Goal: Find contact information: Obtain details needed to contact an individual or organization

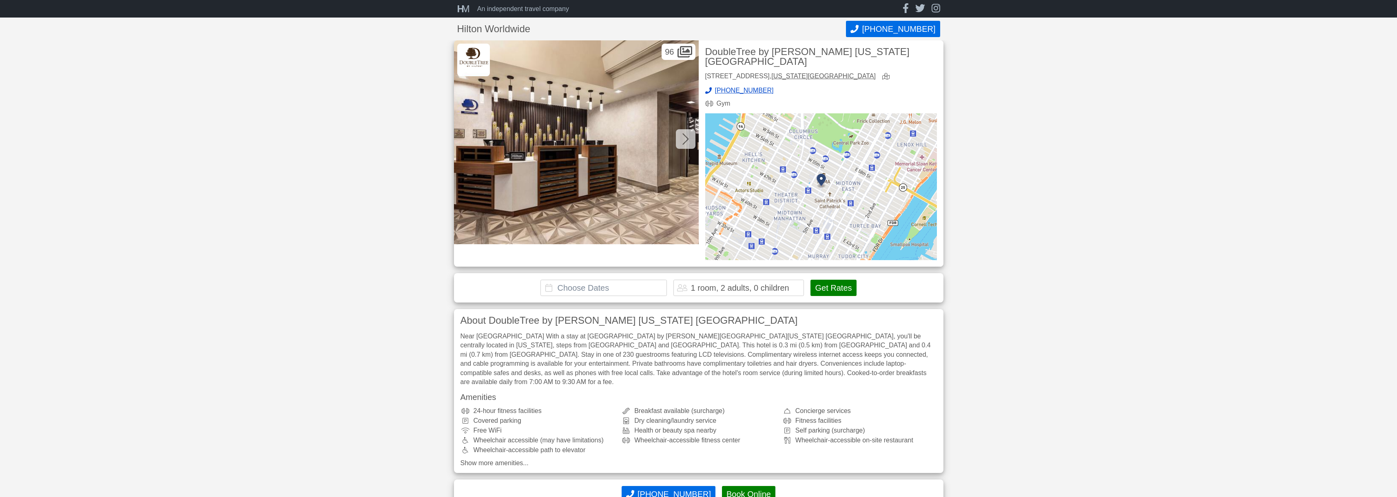
click at [683, 138] on icon at bounding box center [685, 139] width 7 height 13
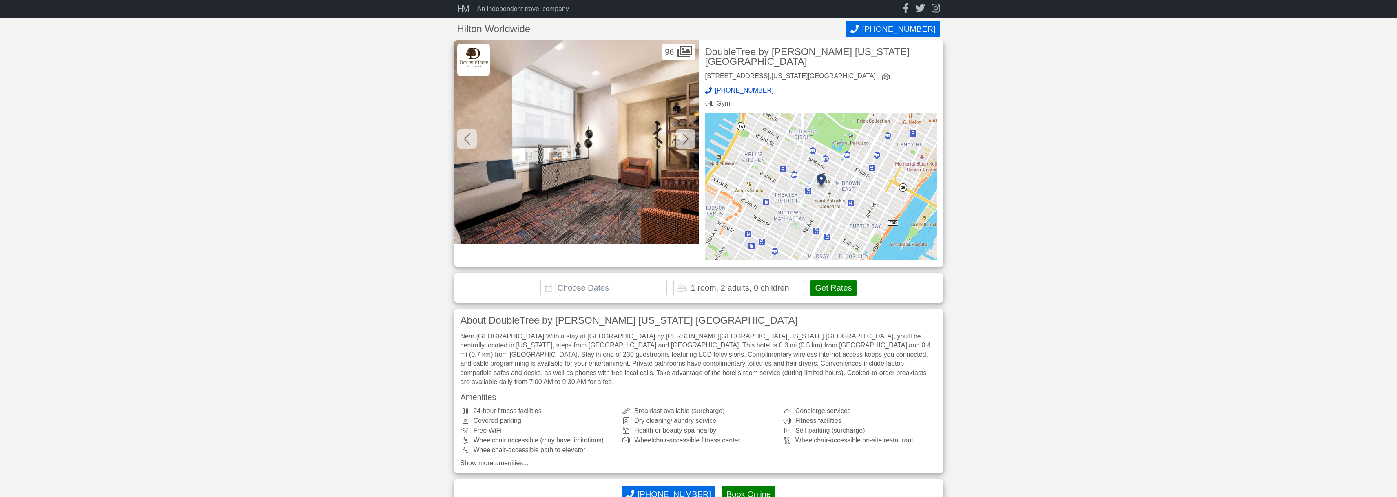
click at [683, 138] on icon at bounding box center [685, 139] width 7 height 13
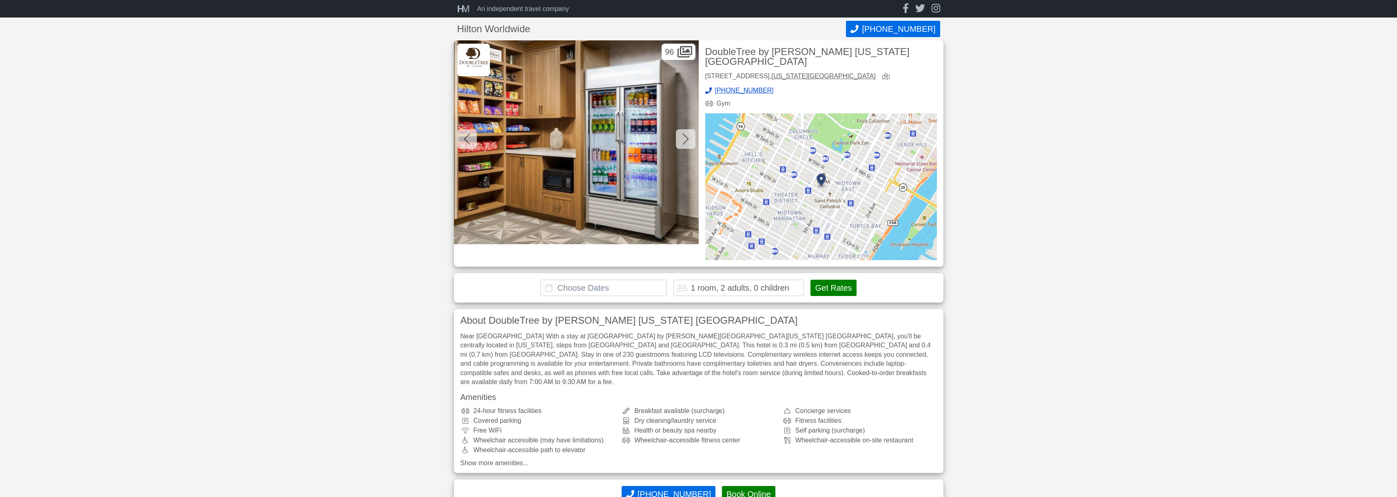
click at [683, 138] on icon at bounding box center [685, 139] width 7 height 13
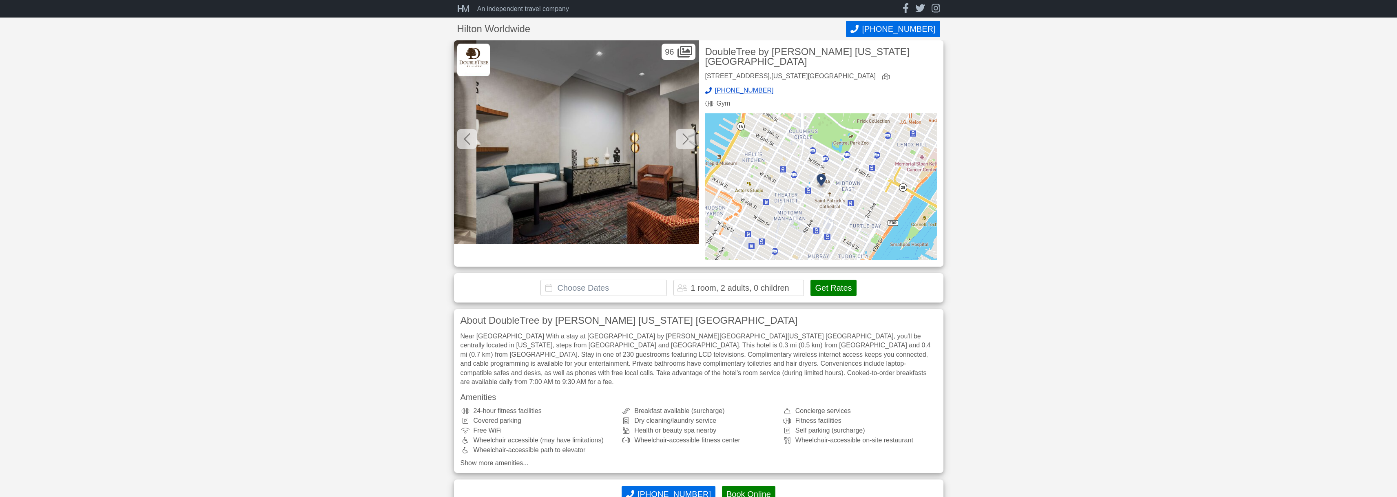
scroll to position [0, 734]
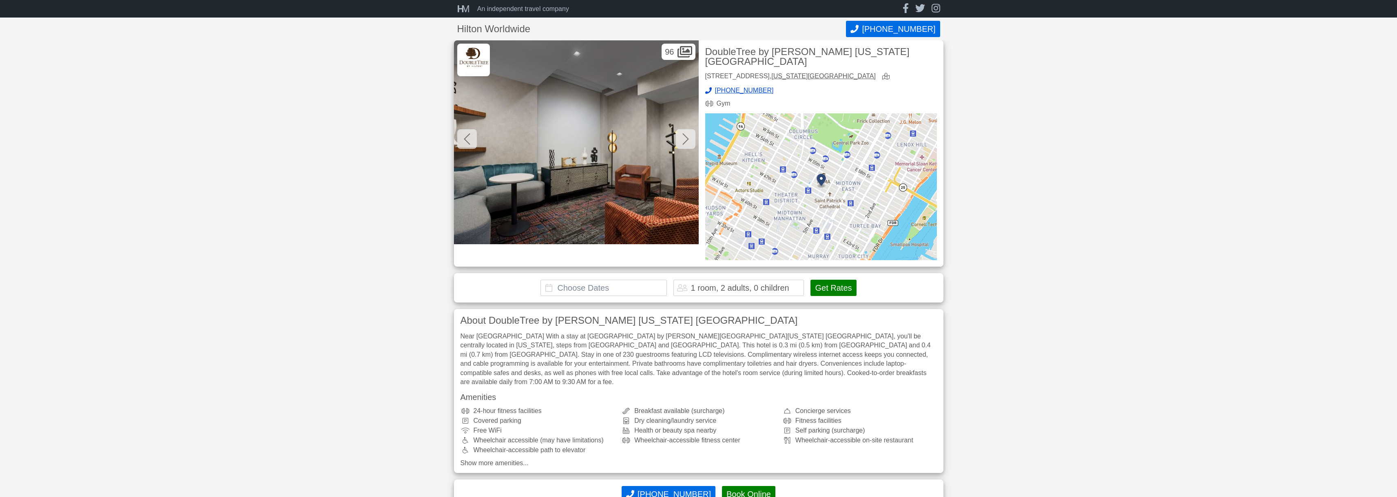
click at [684, 138] on icon at bounding box center [685, 139] width 7 height 13
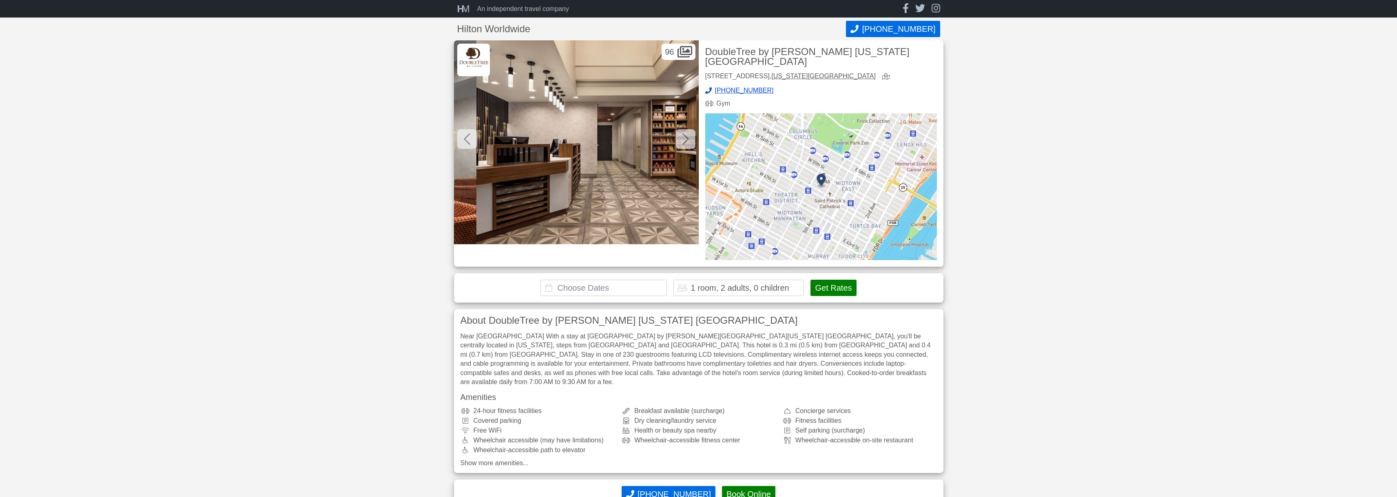
scroll to position [0, 979]
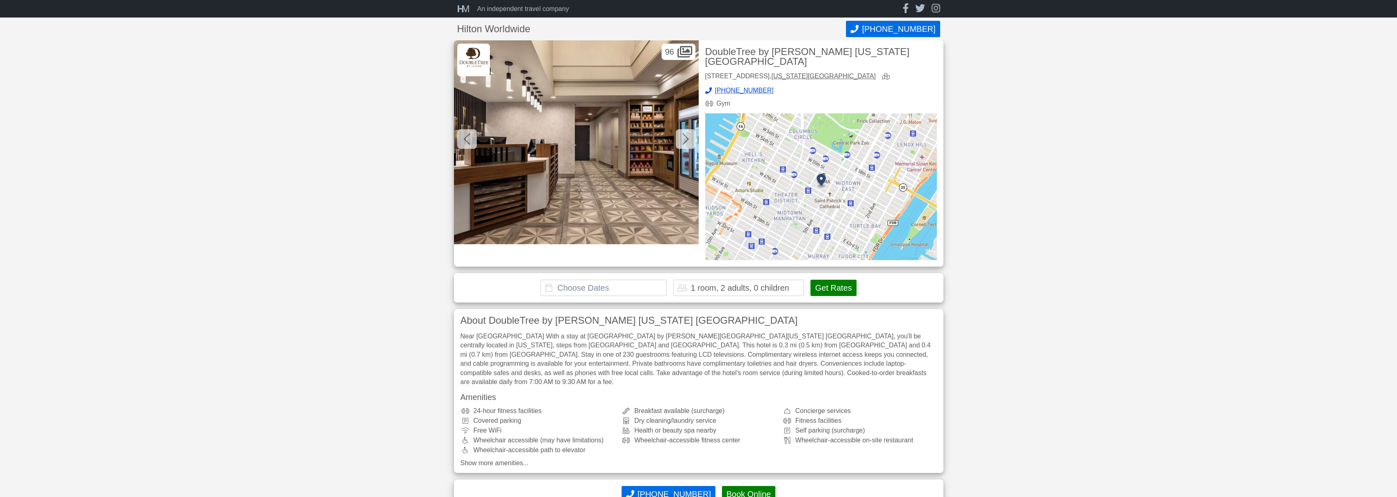
click at [684, 138] on icon at bounding box center [685, 139] width 7 height 13
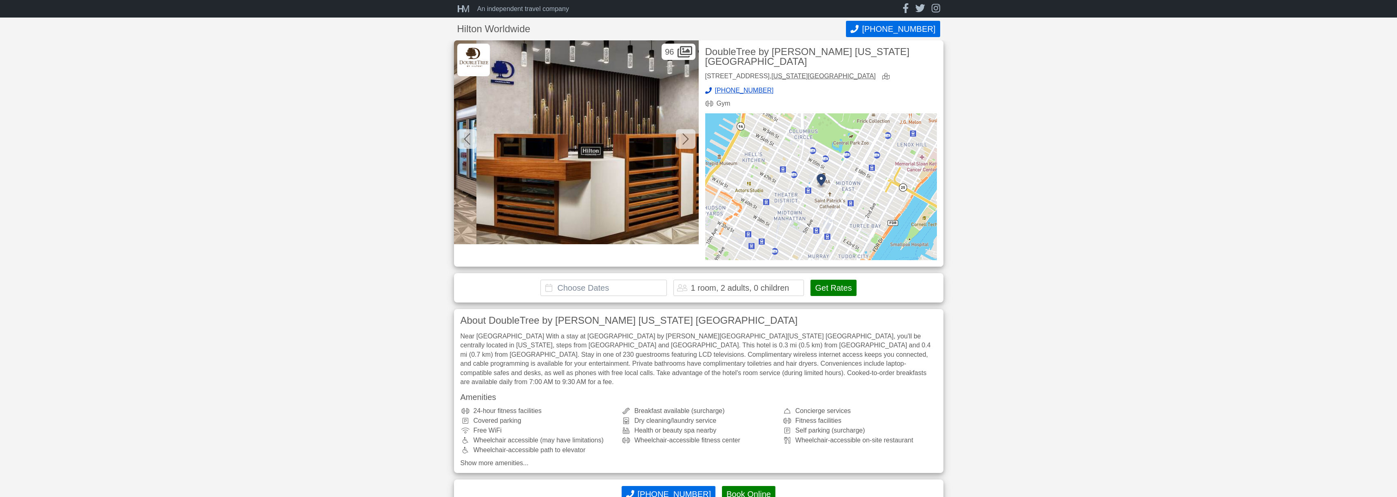
scroll to position [0, 1223]
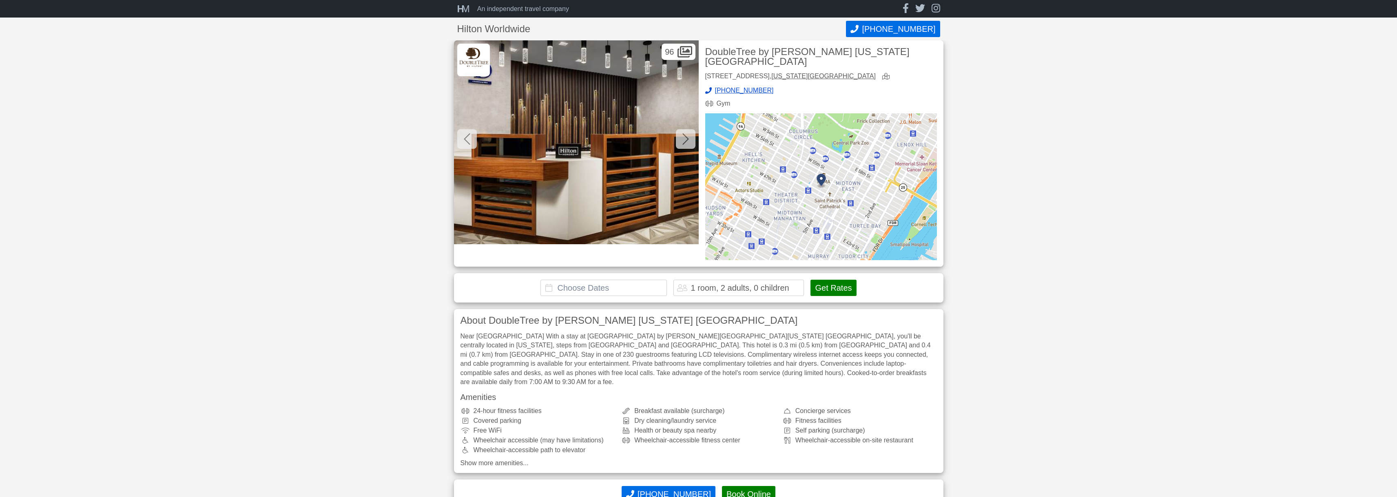
click at [684, 138] on icon at bounding box center [685, 139] width 7 height 13
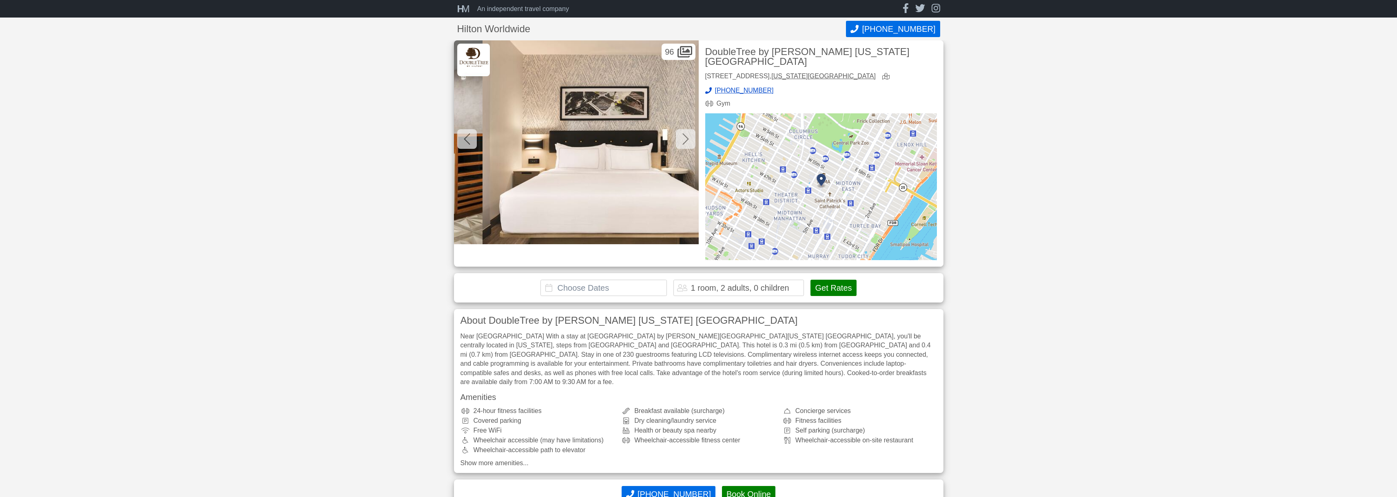
scroll to position [0, 1468]
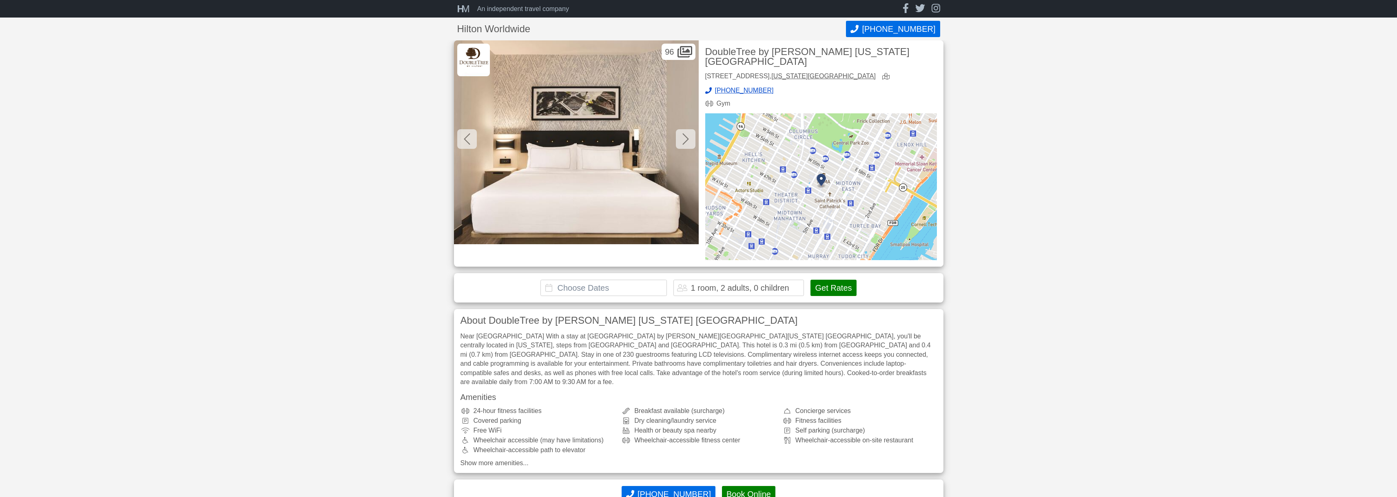
click at [684, 138] on icon at bounding box center [685, 139] width 7 height 13
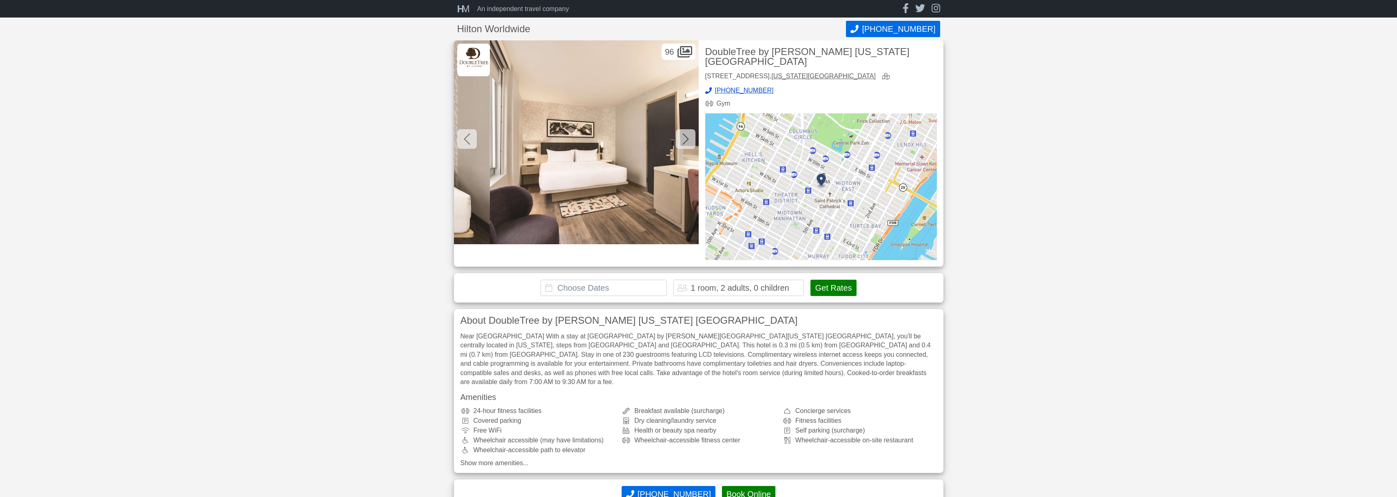
scroll to position [0, 1713]
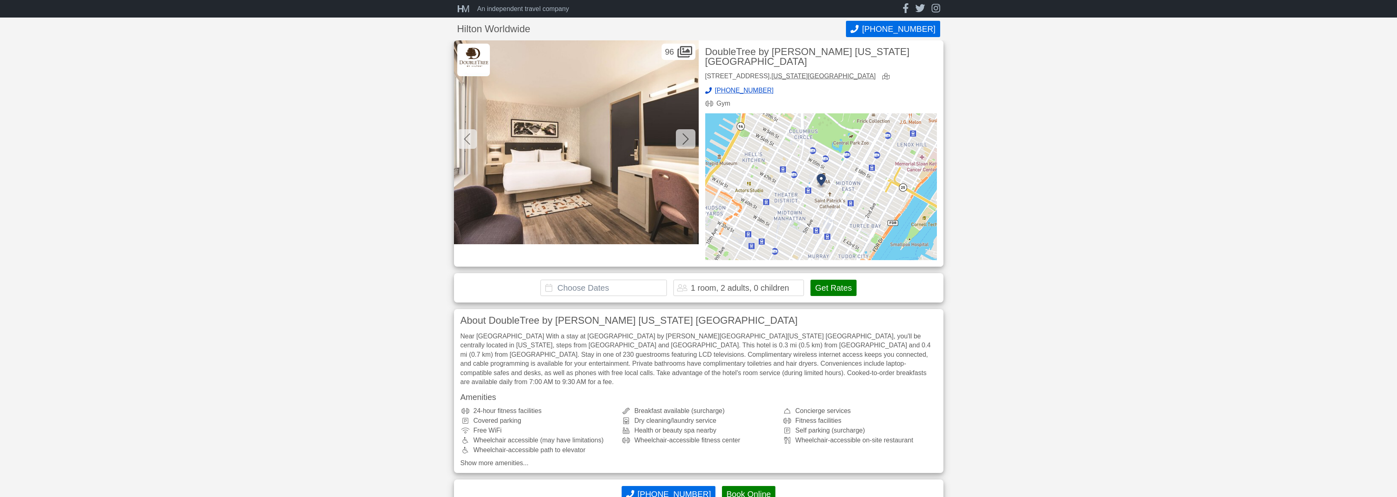
click at [684, 138] on icon at bounding box center [685, 139] width 7 height 13
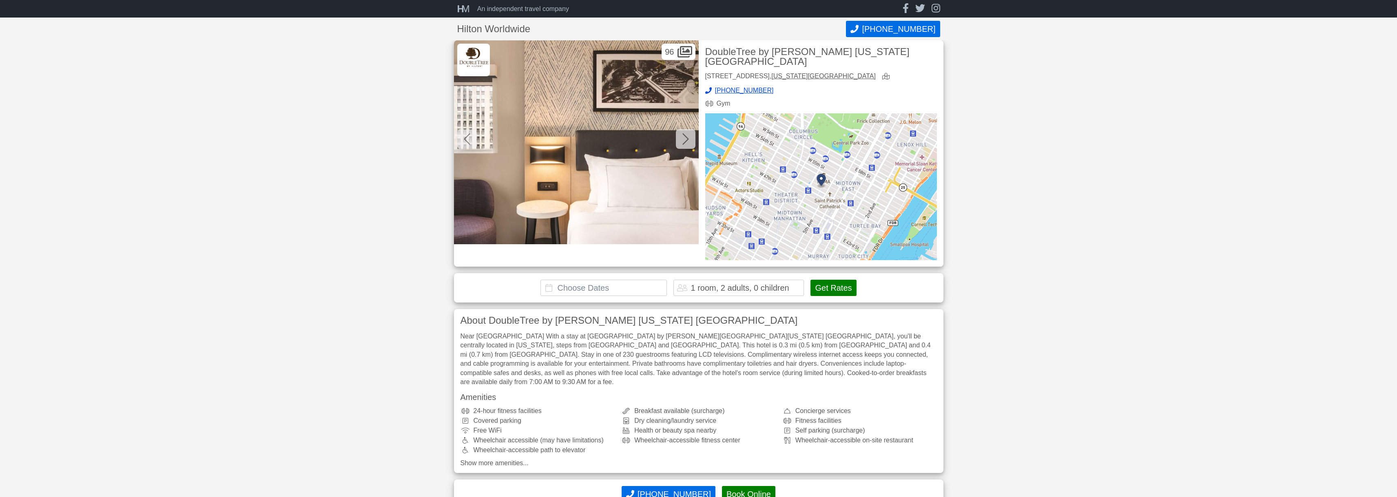
click at [684, 138] on icon at bounding box center [685, 139] width 7 height 13
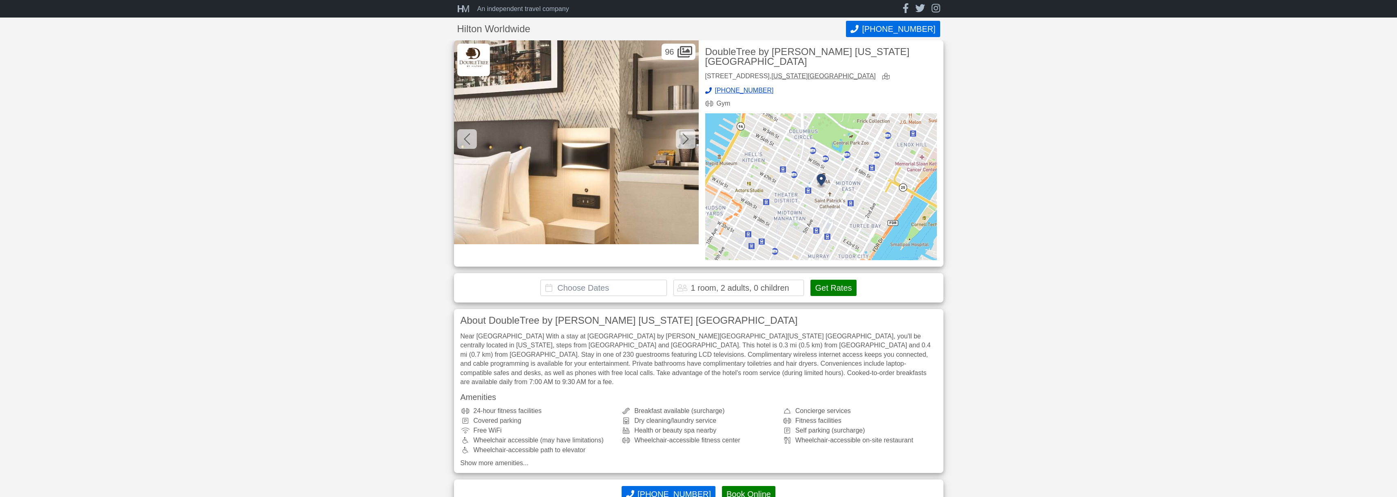
click at [684, 138] on icon at bounding box center [685, 139] width 7 height 13
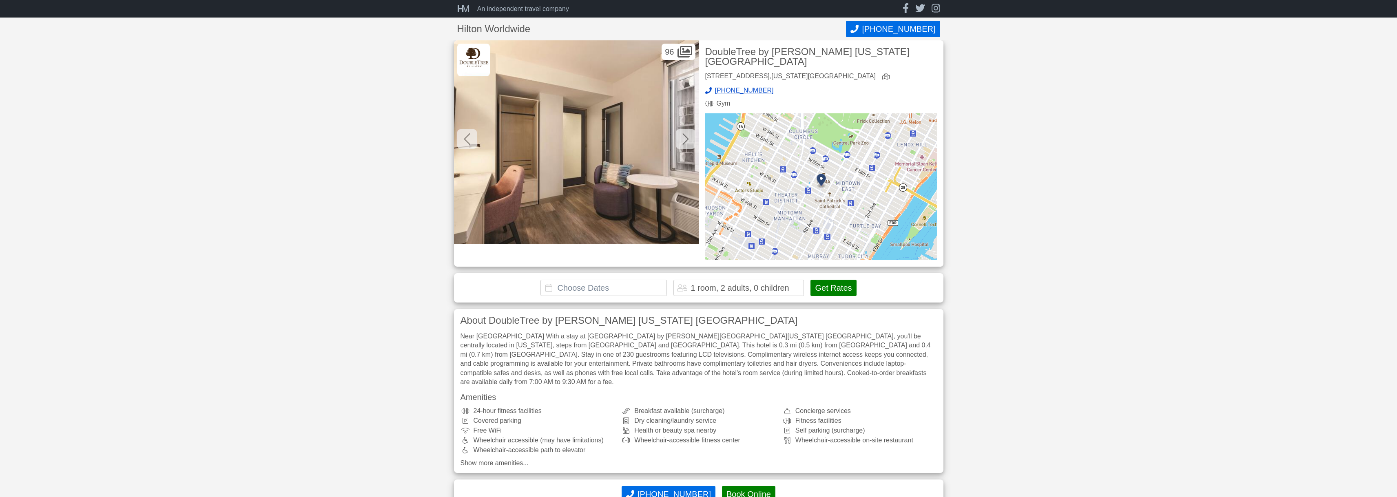
click at [684, 138] on icon at bounding box center [685, 139] width 7 height 13
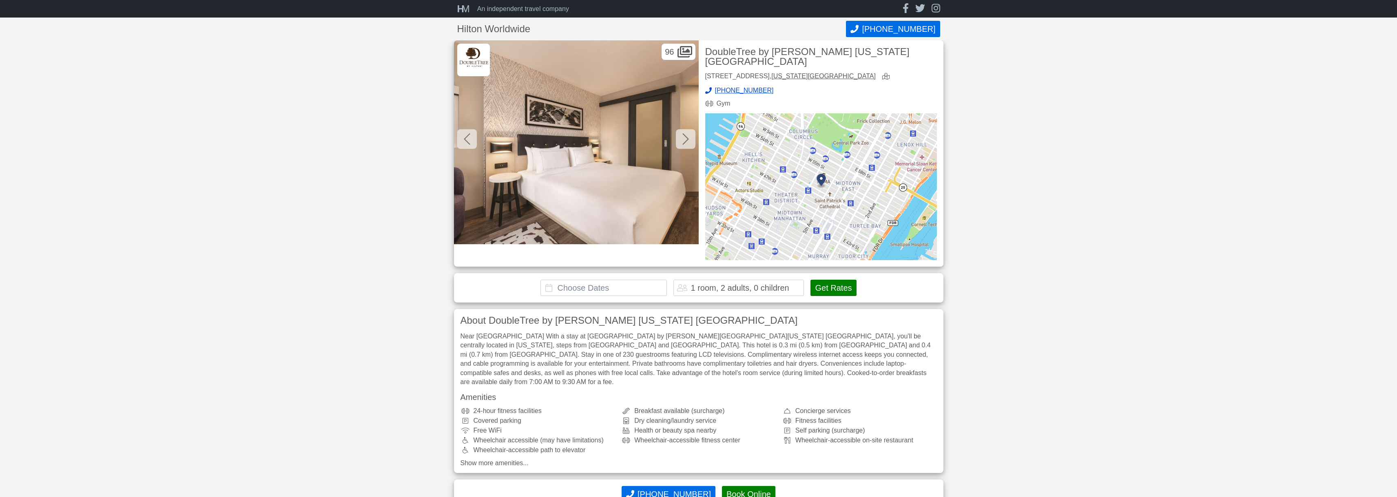
click at [684, 138] on icon at bounding box center [685, 139] width 7 height 13
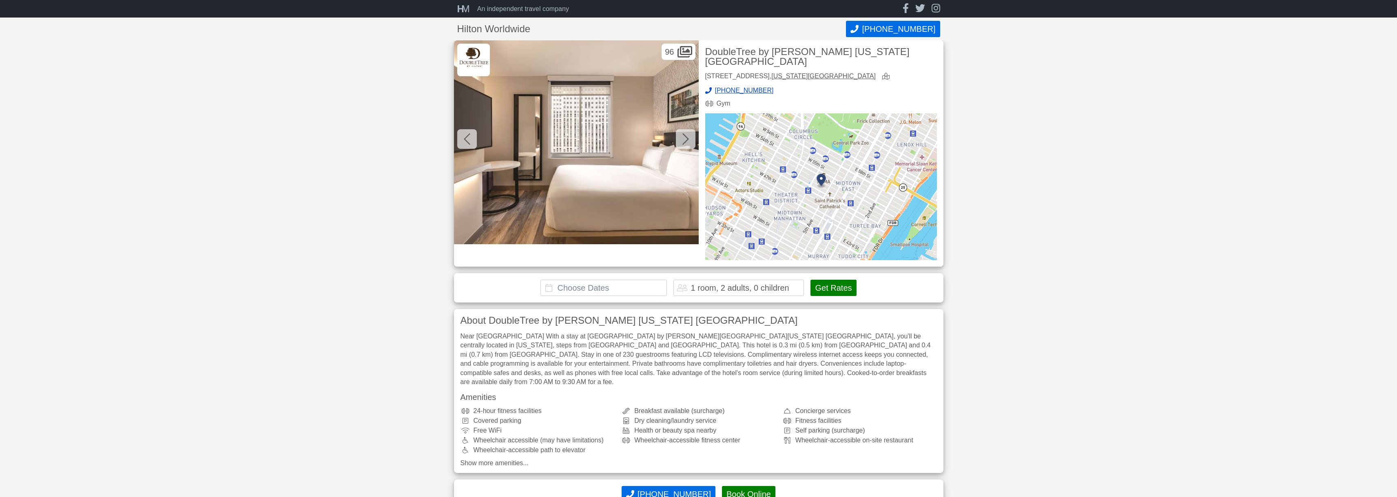
click at [684, 138] on icon at bounding box center [685, 139] width 7 height 13
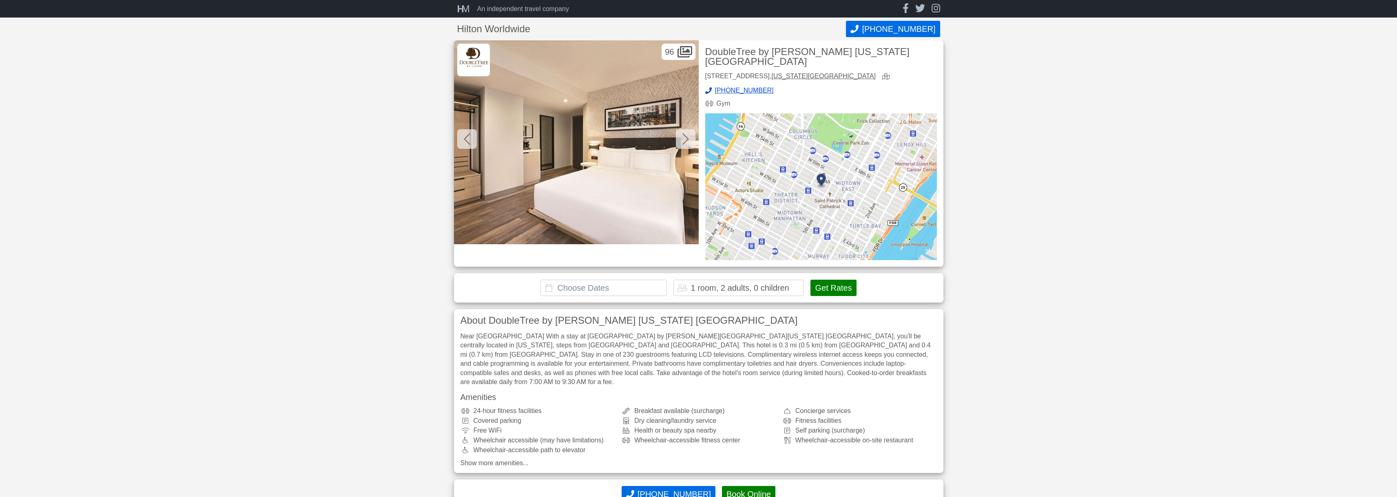
click at [684, 138] on icon at bounding box center [685, 139] width 7 height 13
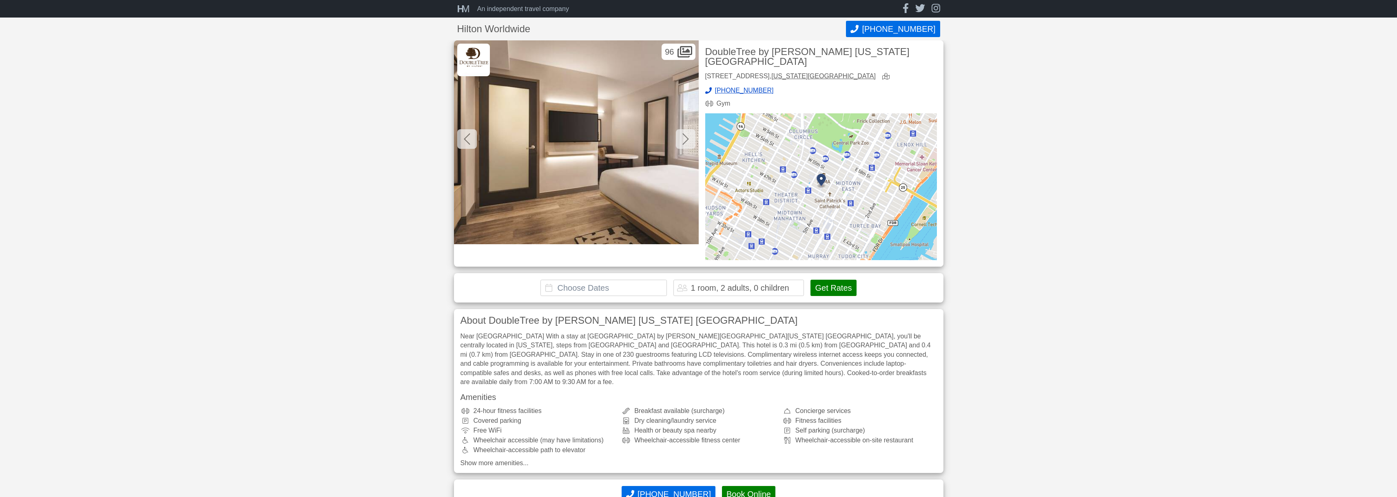
click at [684, 138] on icon at bounding box center [685, 139] width 7 height 13
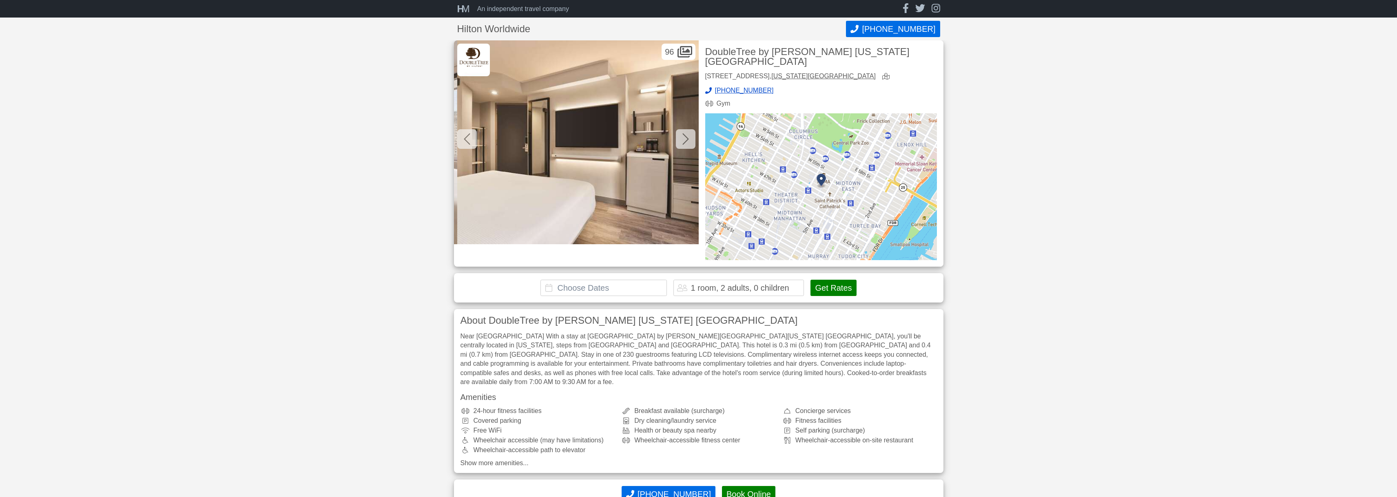
scroll to position [0, 3670]
click at [684, 138] on icon at bounding box center [685, 139] width 7 height 13
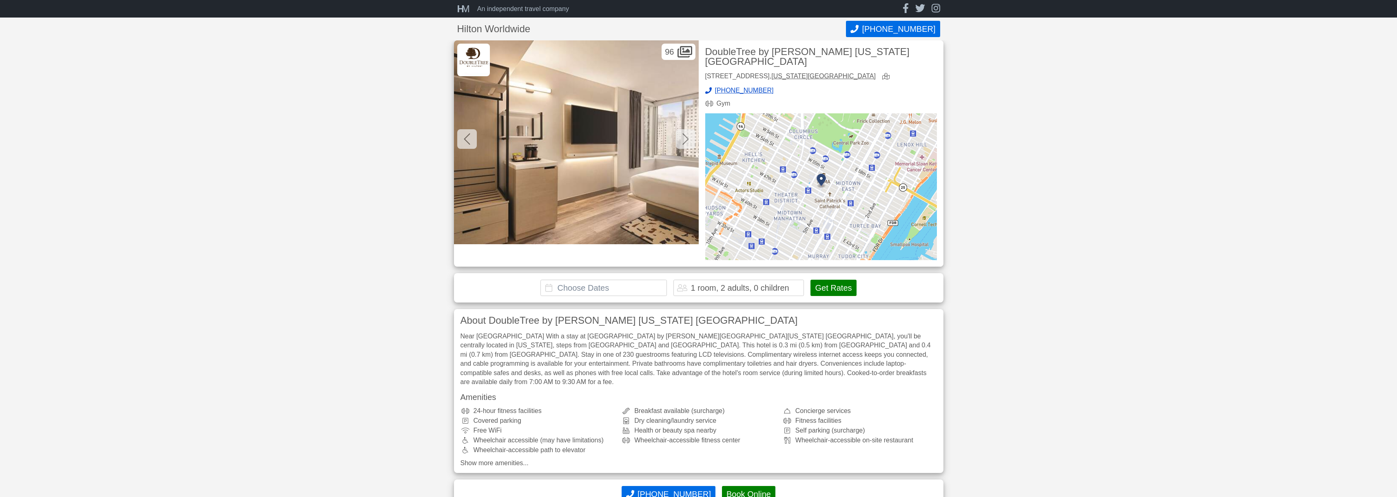
click at [684, 138] on icon at bounding box center [685, 139] width 7 height 13
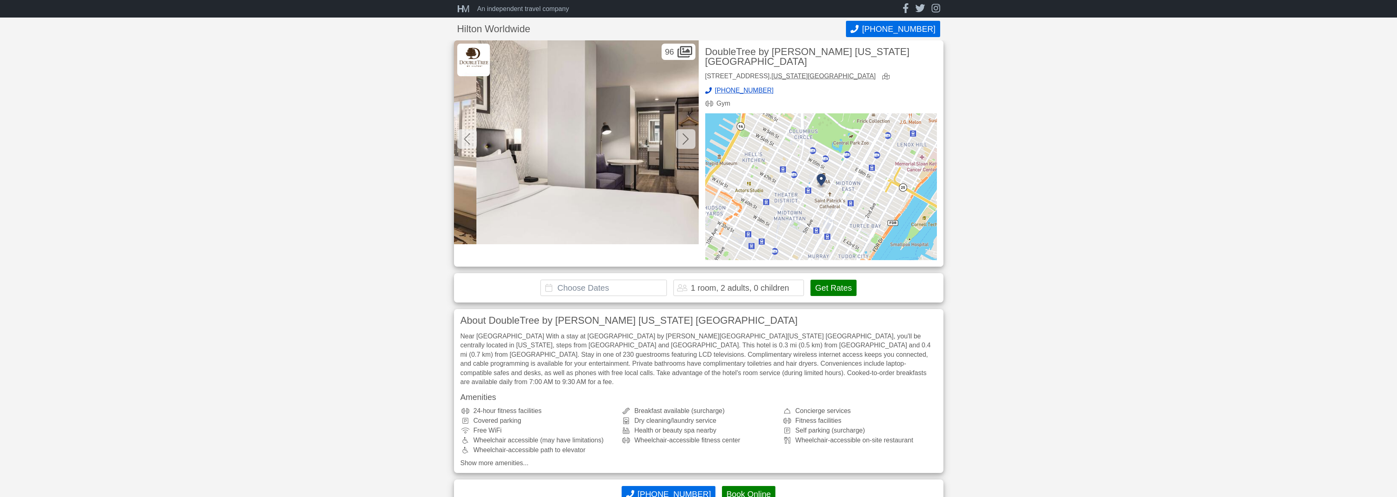
scroll to position [0, 4159]
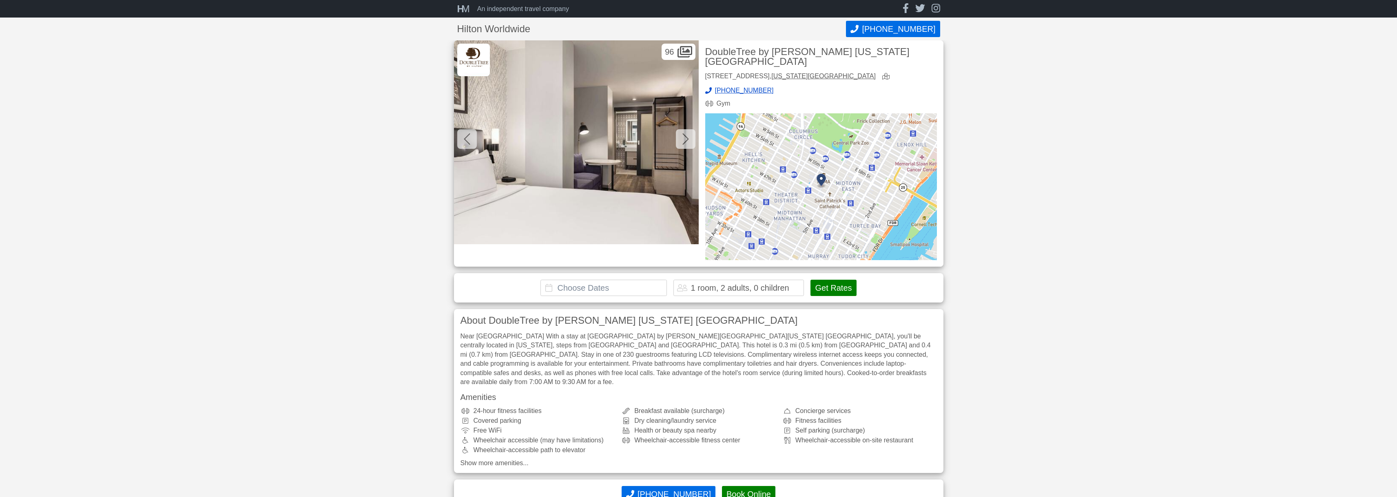
click at [684, 138] on icon at bounding box center [685, 139] width 7 height 13
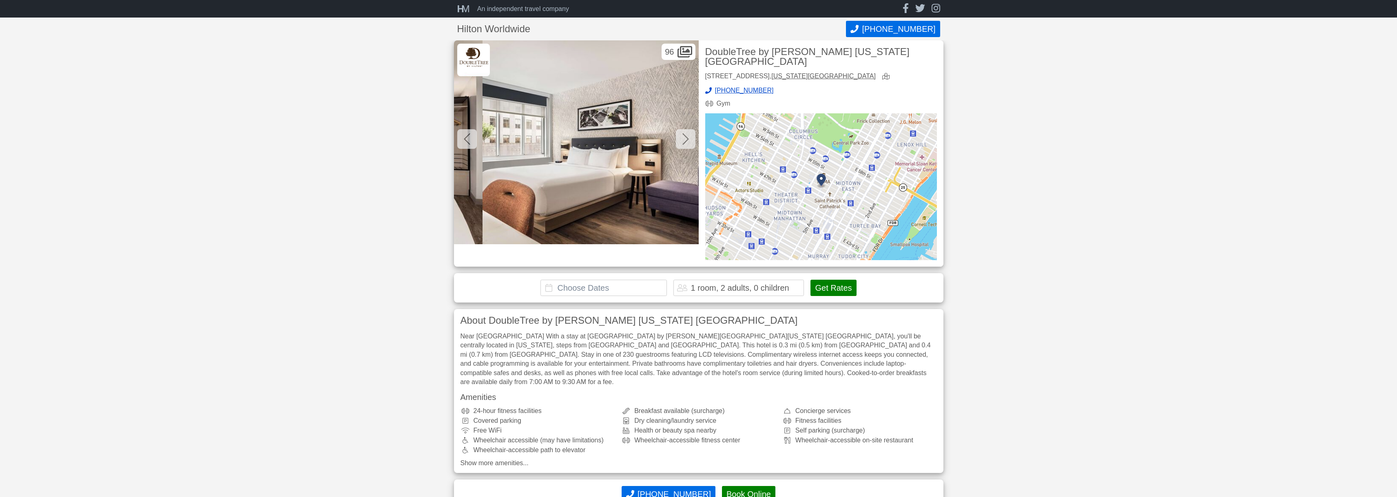
scroll to position [0, 4404]
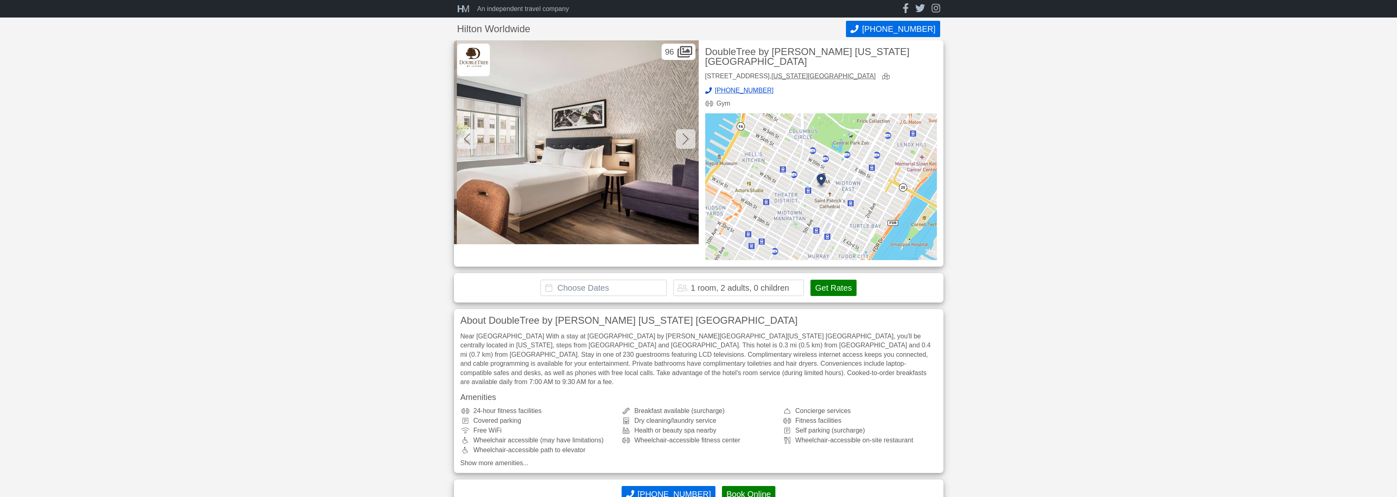
click at [684, 138] on icon at bounding box center [685, 139] width 7 height 13
click at [687, 138] on icon at bounding box center [685, 138] width 6 height 11
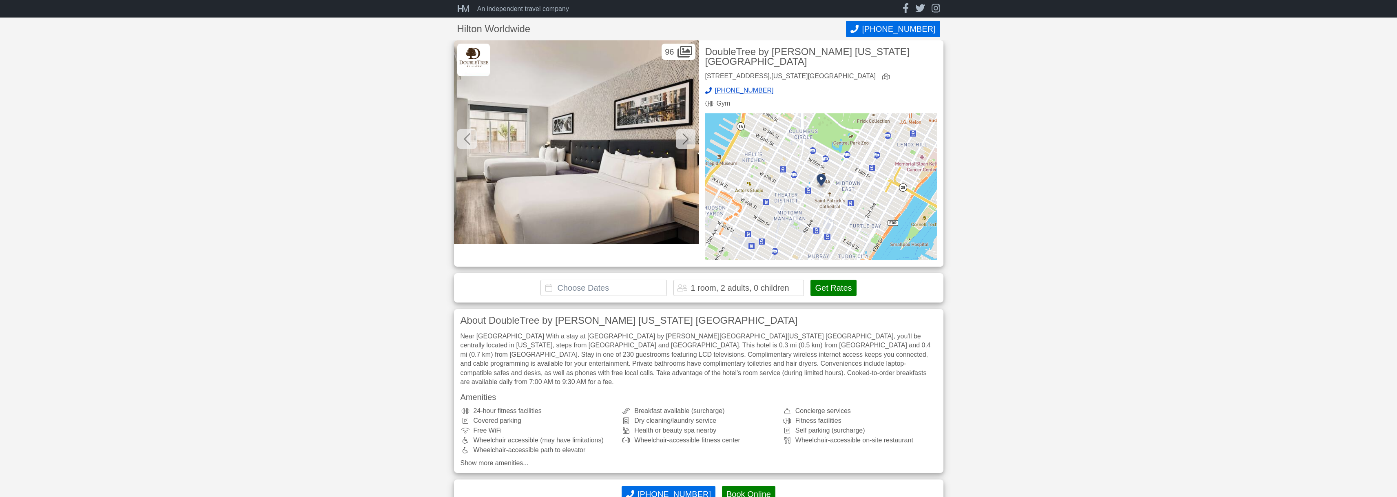
click at [687, 138] on icon at bounding box center [685, 138] width 6 height 11
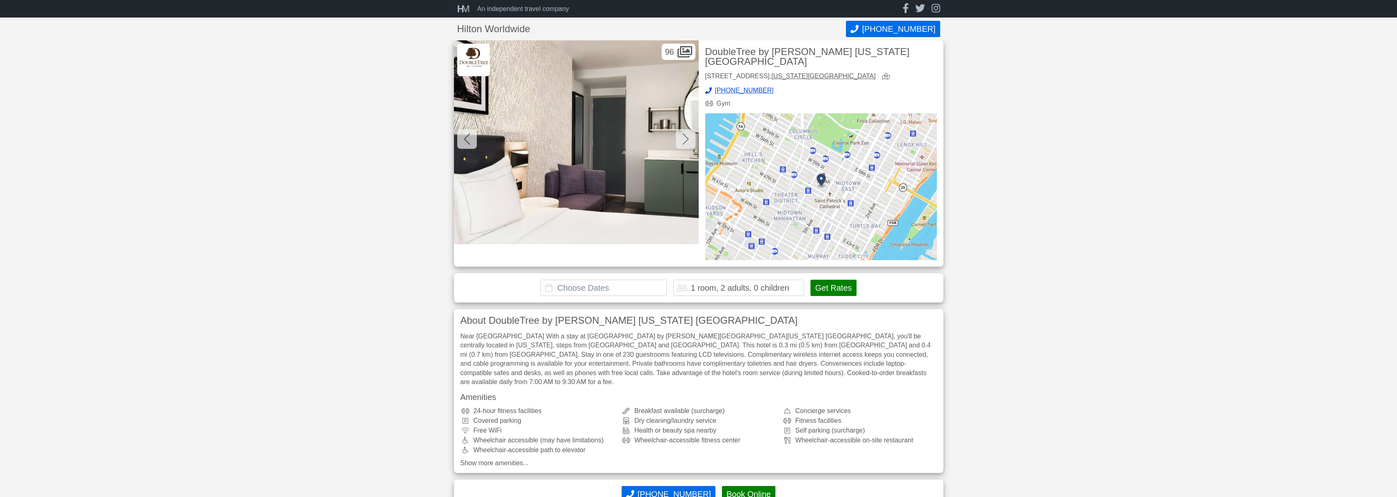
click at [687, 138] on icon at bounding box center [685, 138] width 6 height 11
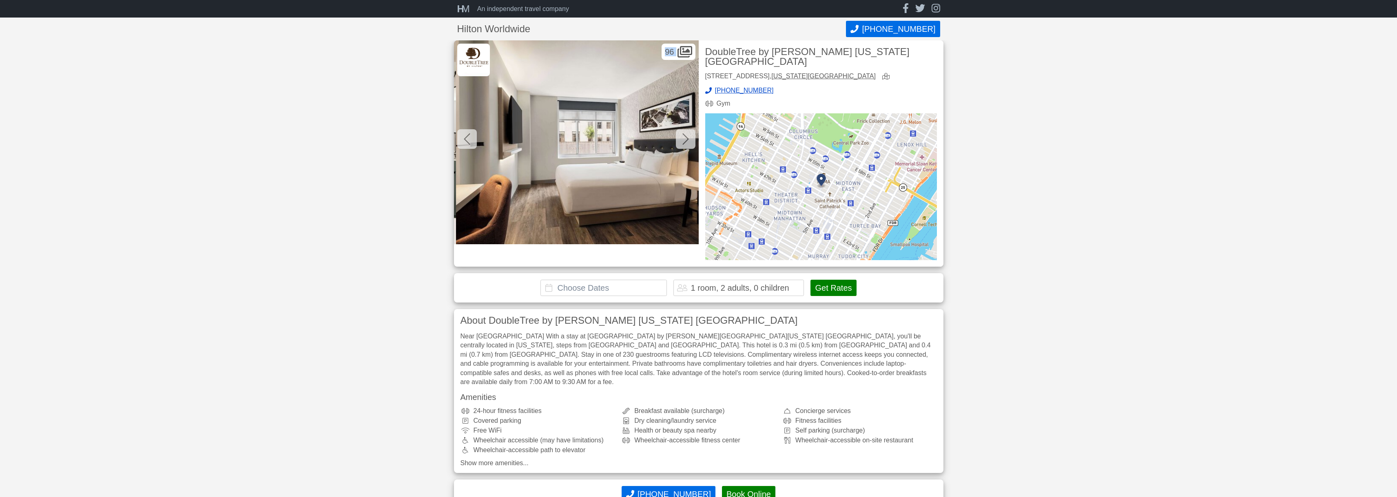
click at [687, 138] on icon at bounding box center [685, 138] width 6 height 11
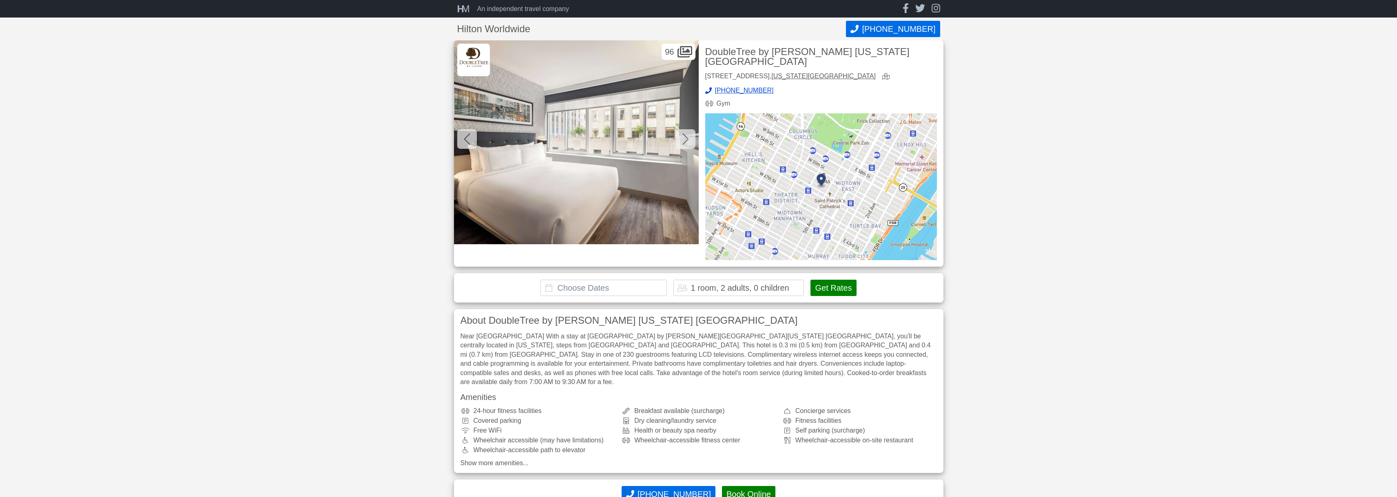
click at [687, 138] on icon at bounding box center [685, 138] width 6 height 11
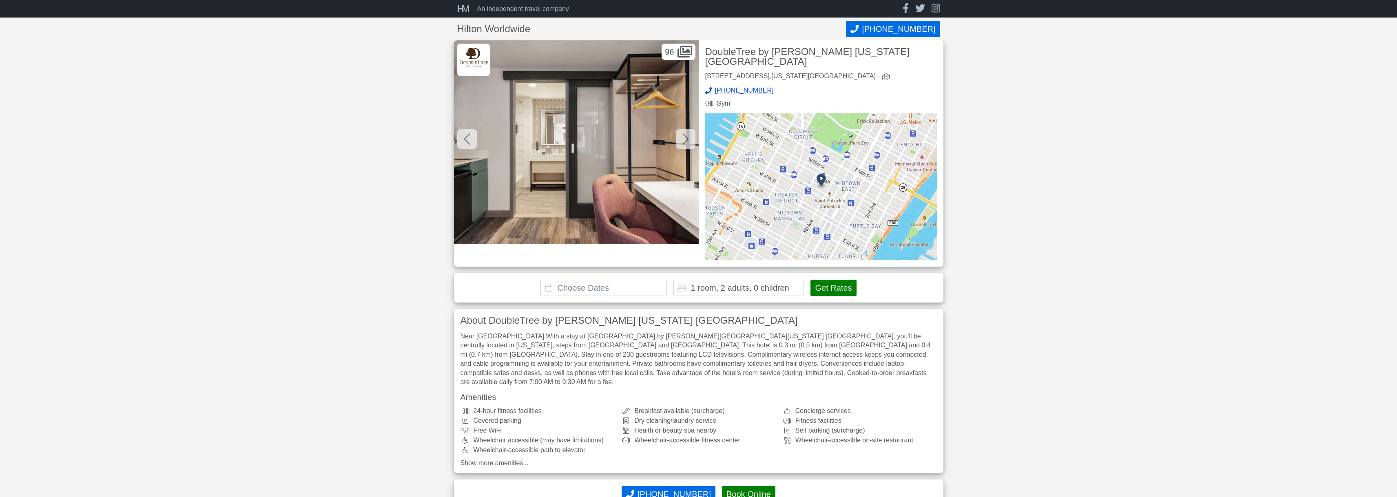
click at [687, 138] on icon at bounding box center [685, 138] width 6 height 11
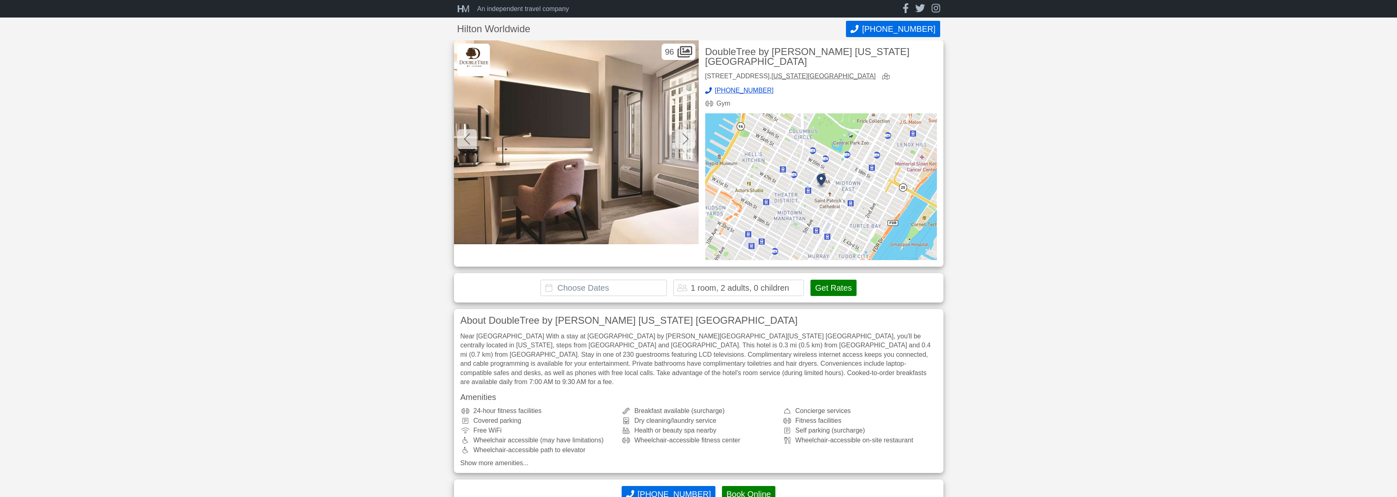
click at [687, 138] on icon at bounding box center [685, 138] width 6 height 11
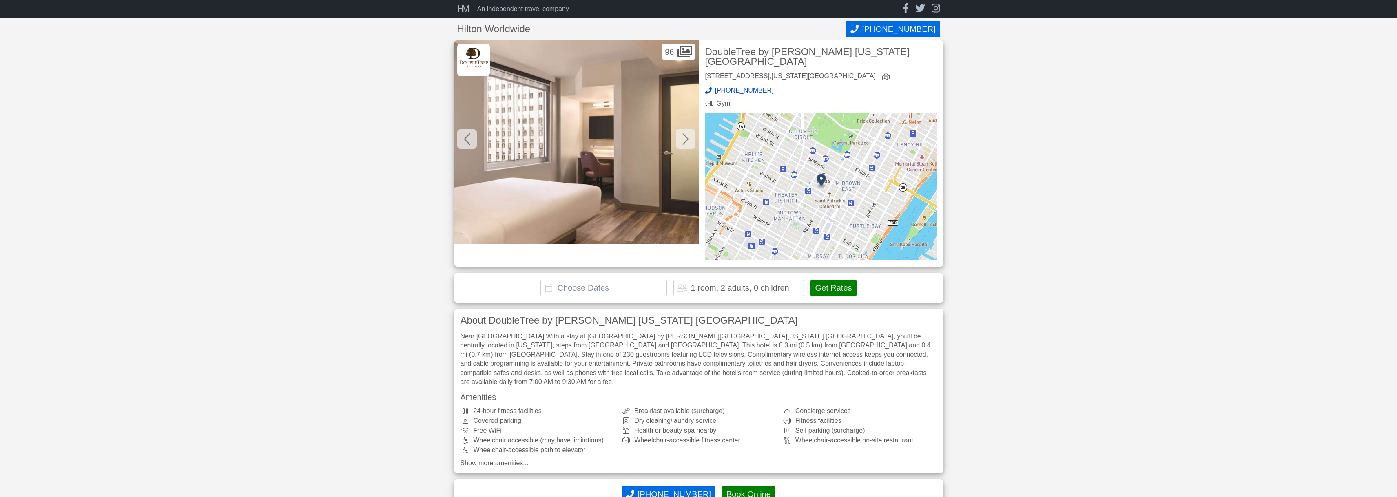
click at [687, 138] on icon at bounding box center [685, 138] width 6 height 11
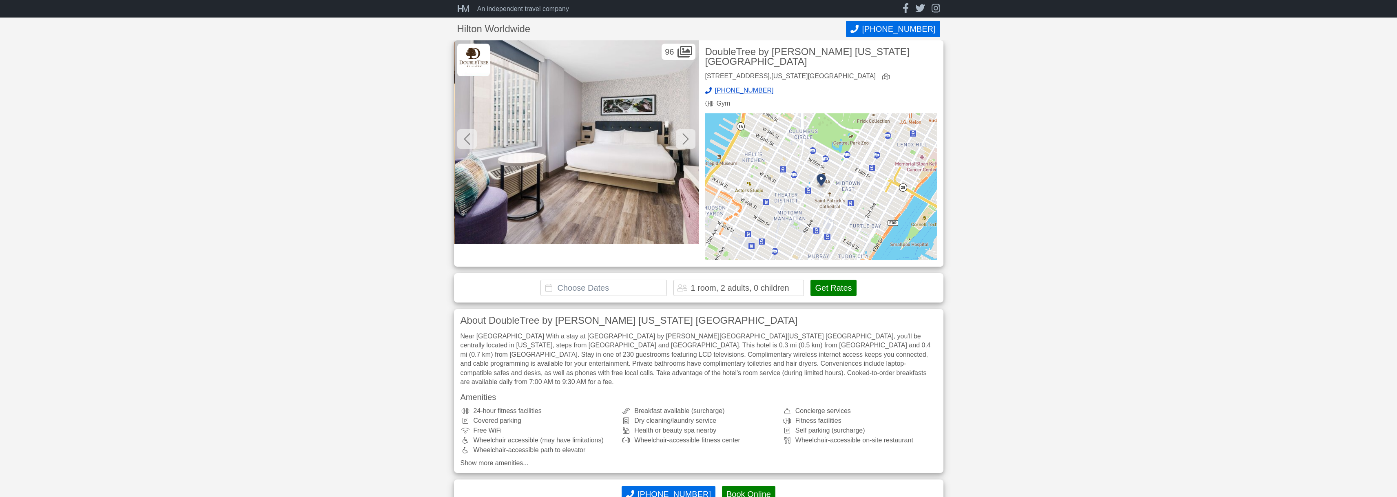
click at [687, 138] on icon at bounding box center [685, 138] width 6 height 11
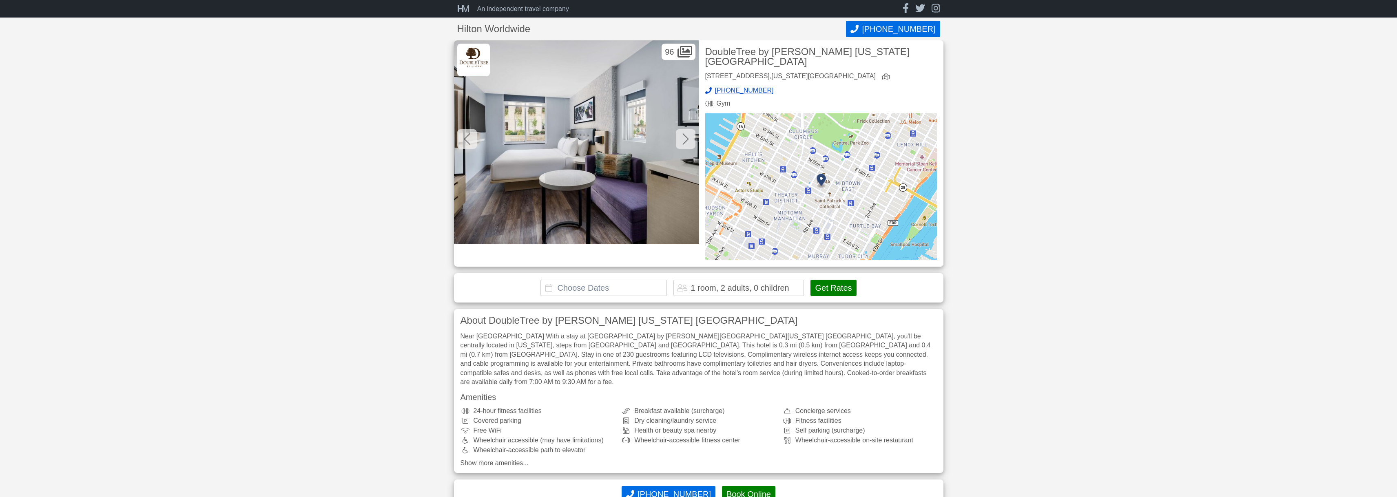
click at [687, 138] on icon at bounding box center [685, 138] width 6 height 11
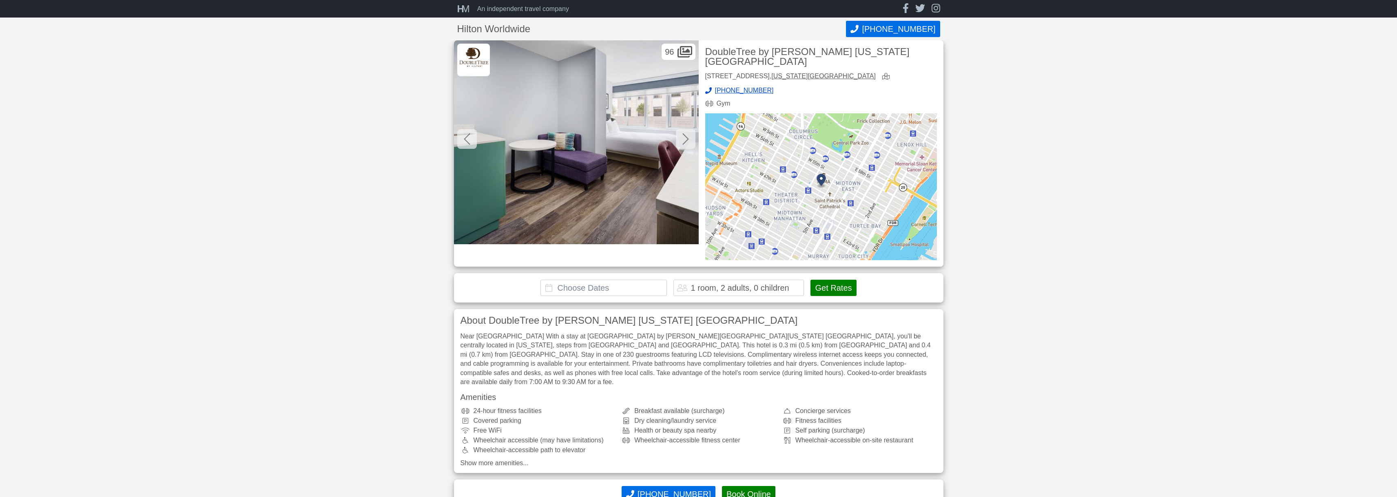
click at [687, 138] on icon at bounding box center [685, 138] width 6 height 11
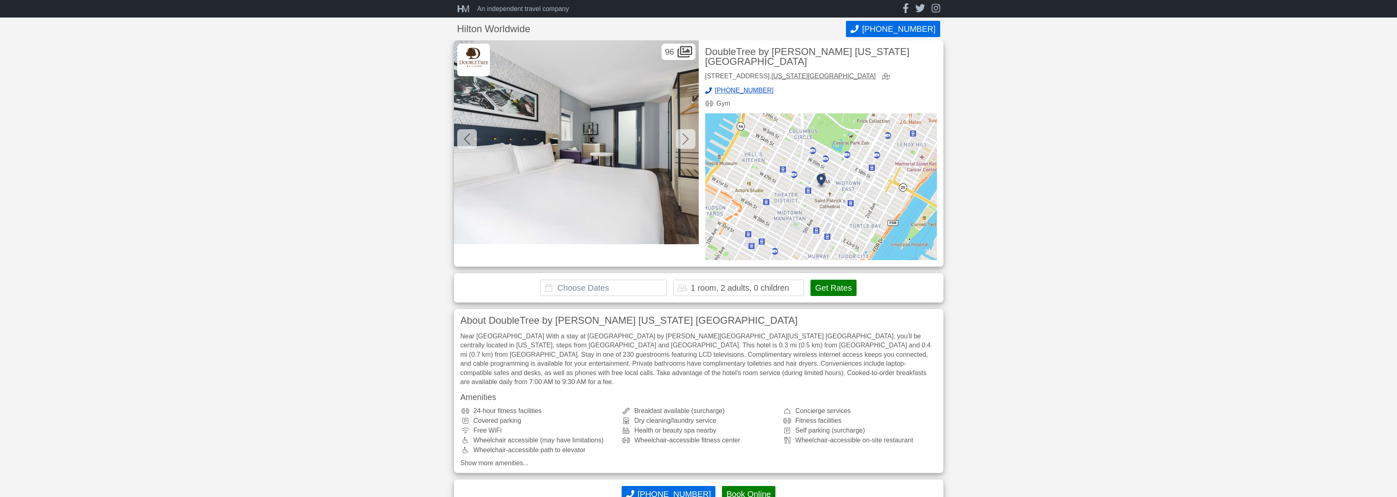
click at [687, 138] on icon at bounding box center [685, 138] width 6 height 11
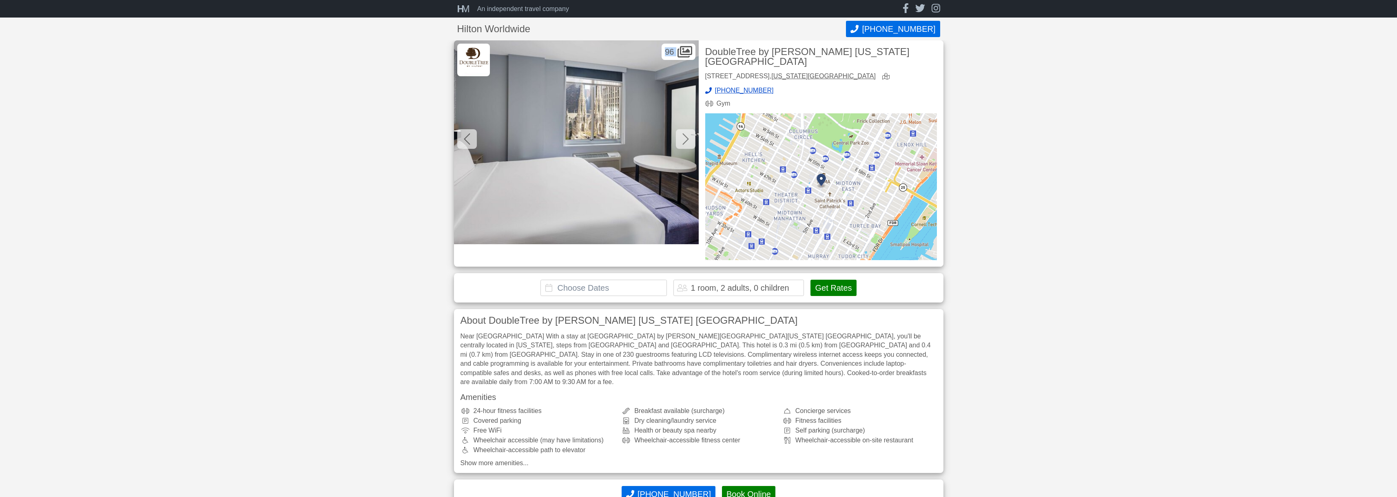
click at [687, 138] on icon at bounding box center [685, 138] width 6 height 11
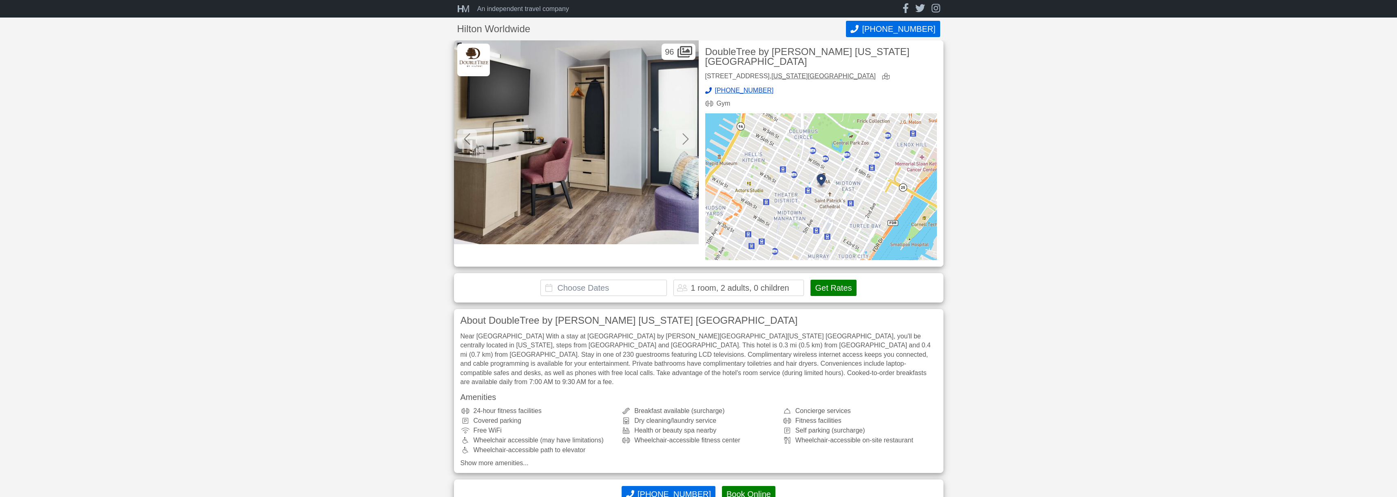
click at [687, 138] on icon at bounding box center [685, 138] width 6 height 11
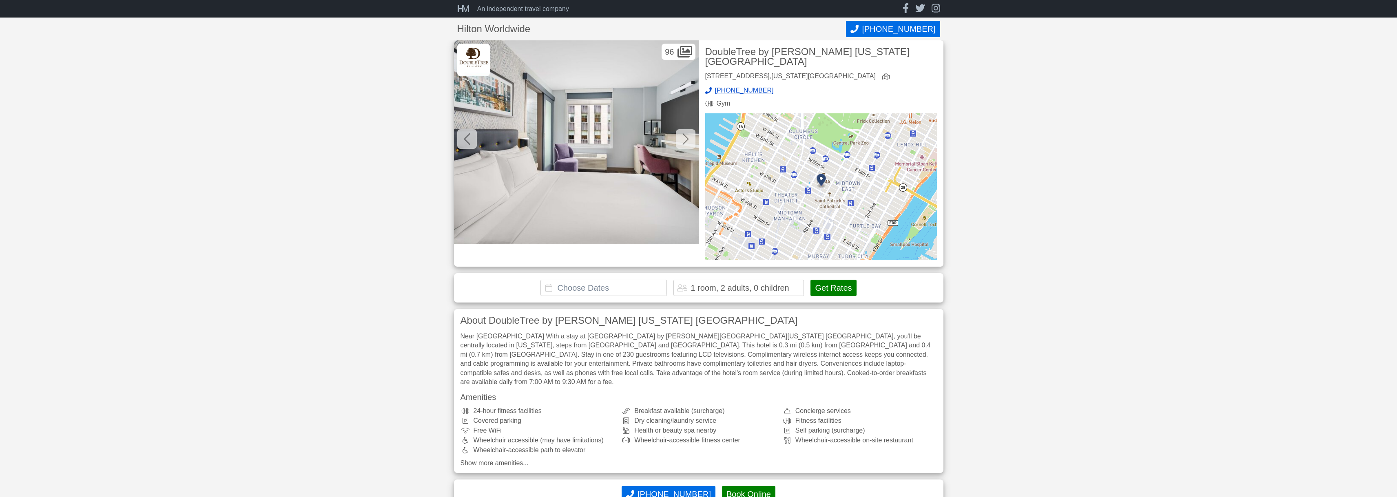
click at [687, 138] on icon at bounding box center [685, 138] width 6 height 11
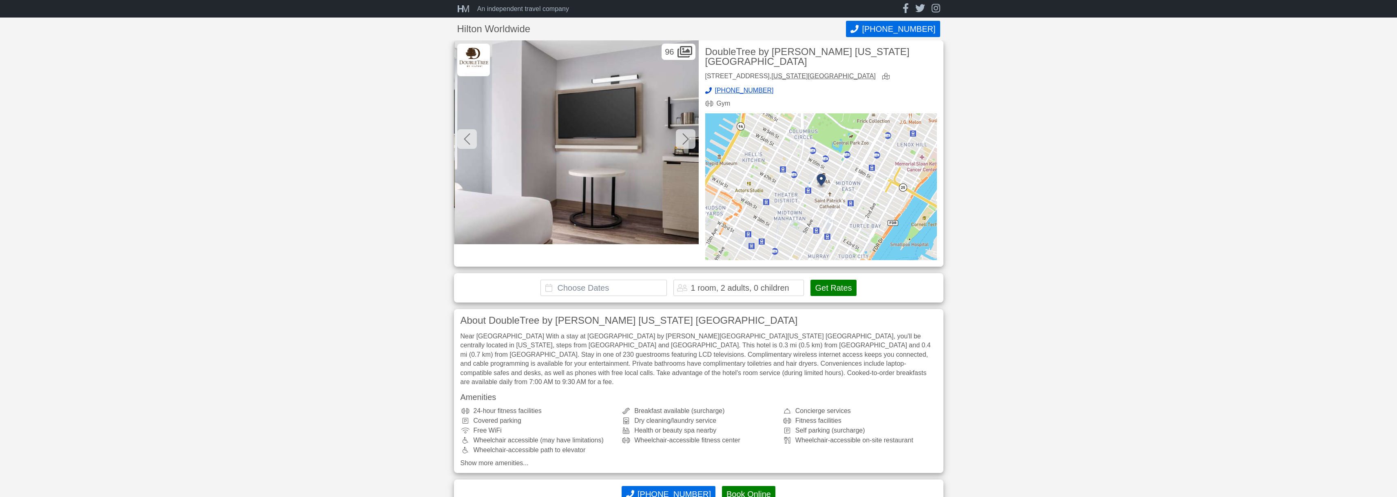
click at [687, 138] on icon at bounding box center [685, 138] width 6 height 11
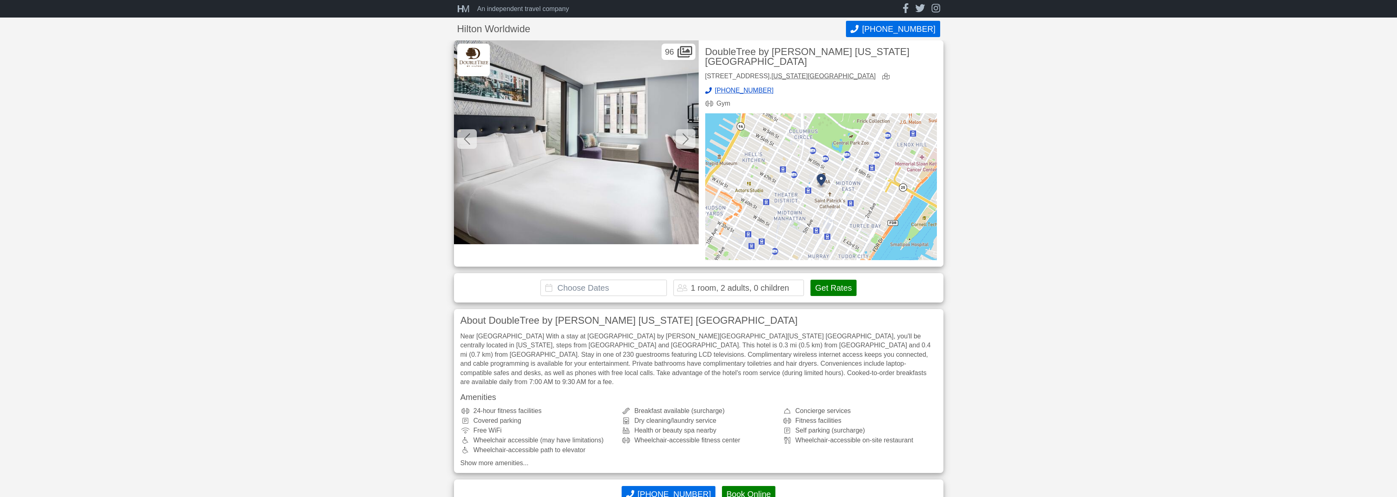
click at [687, 138] on icon at bounding box center [685, 138] width 6 height 11
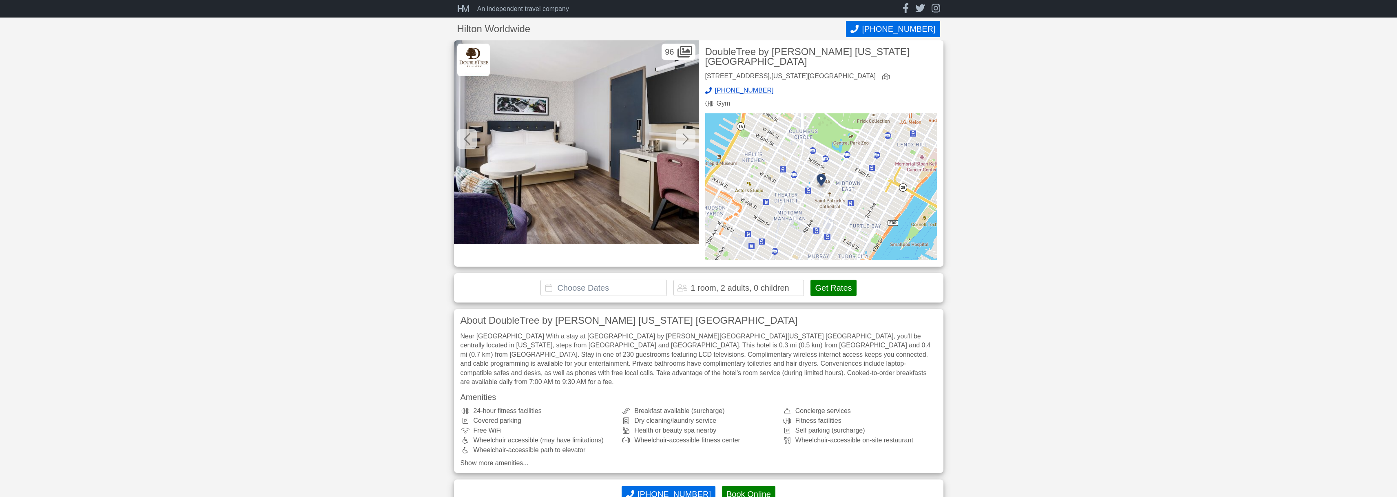
click at [687, 138] on icon at bounding box center [685, 138] width 6 height 11
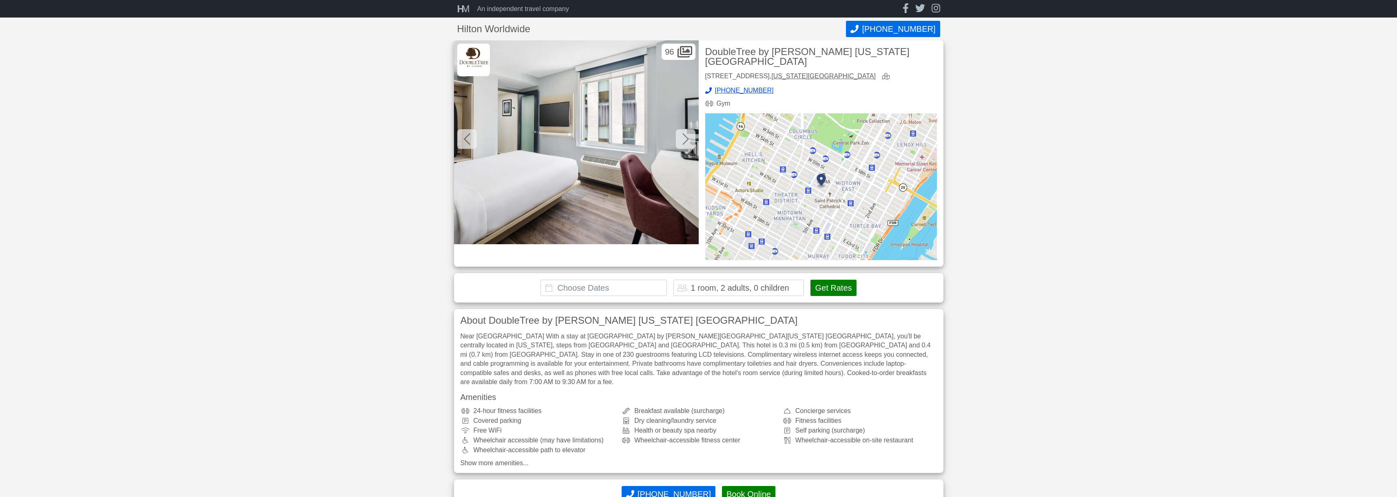
click at [687, 138] on icon at bounding box center [685, 138] width 6 height 11
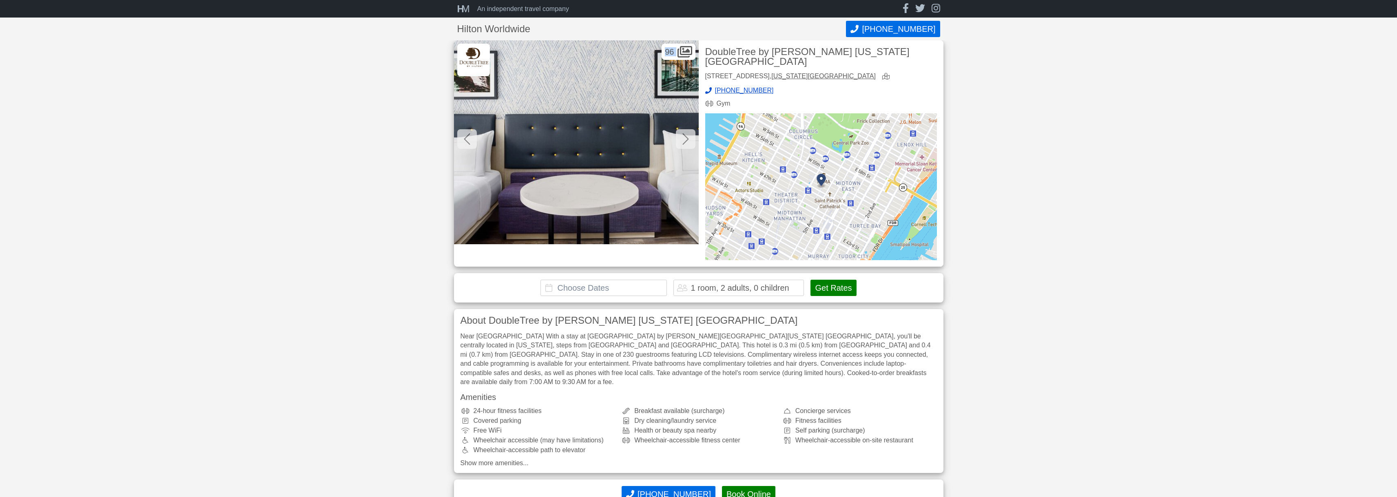
click at [687, 138] on icon at bounding box center [685, 138] width 6 height 11
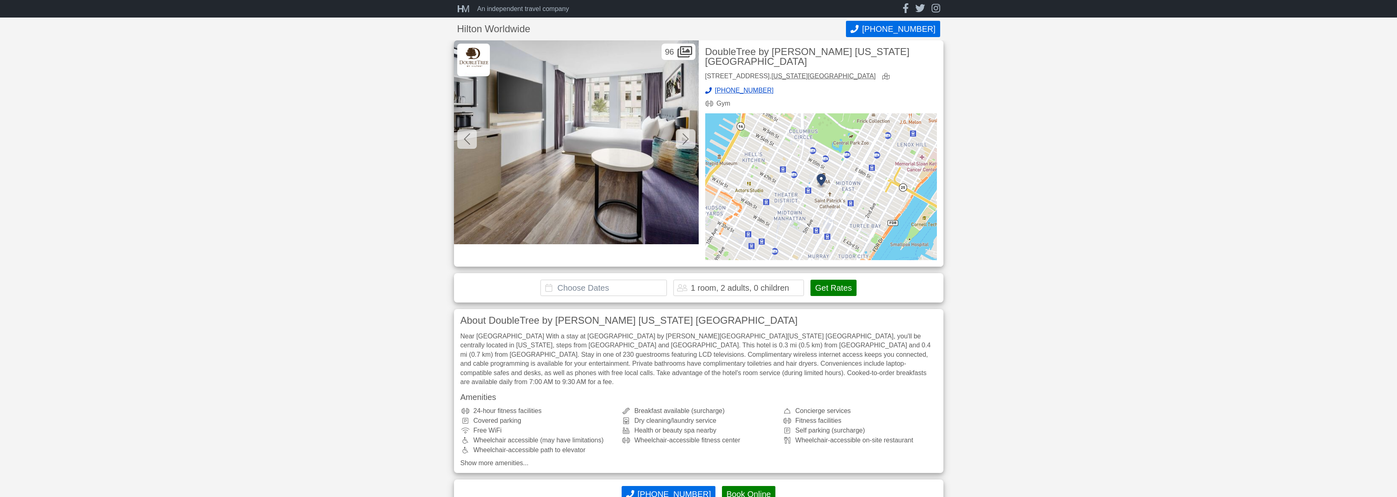
click at [687, 138] on icon at bounding box center [685, 138] width 6 height 11
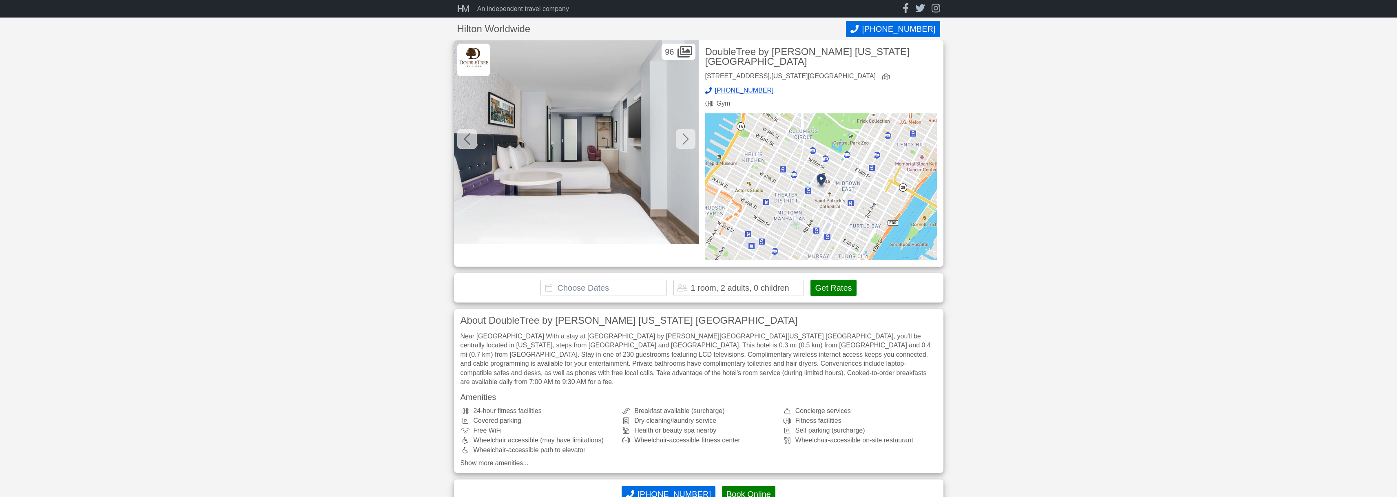
click at [687, 138] on icon at bounding box center [685, 138] width 6 height 11
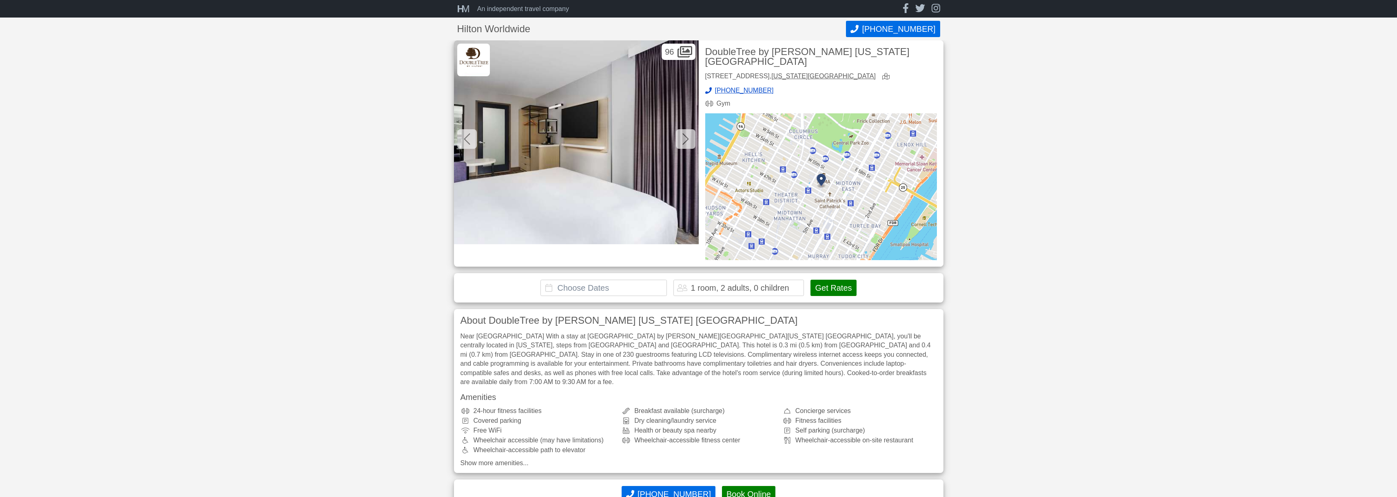
click at [687, 138] on icon at bounding box center [685, 138] width 6 height 11
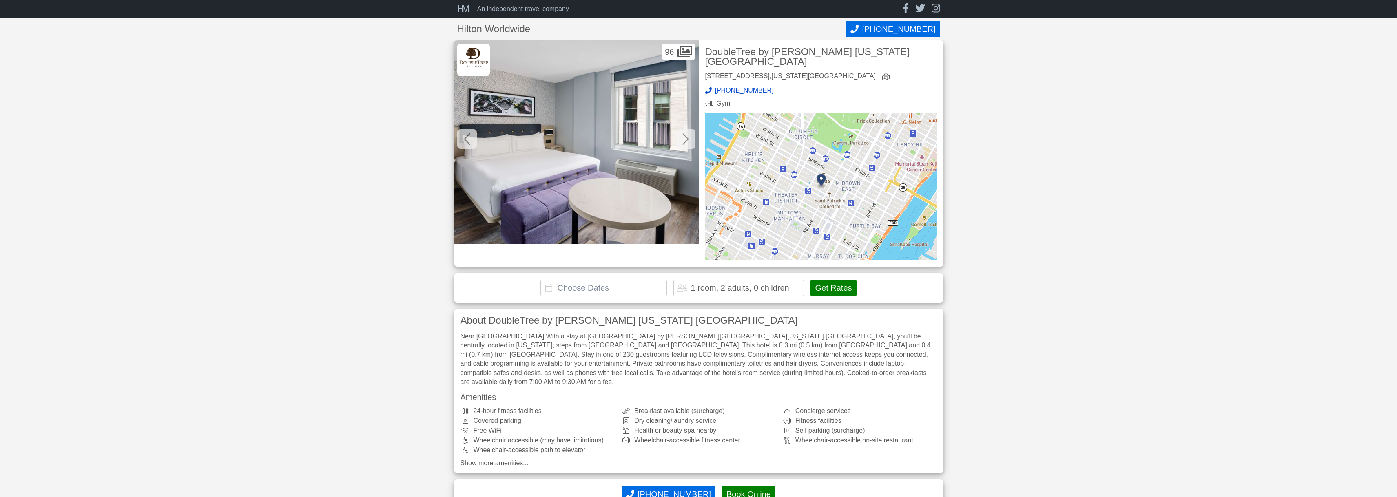
click at [687, 138] on icon at bounding box center [685, 138] width 6 height 11
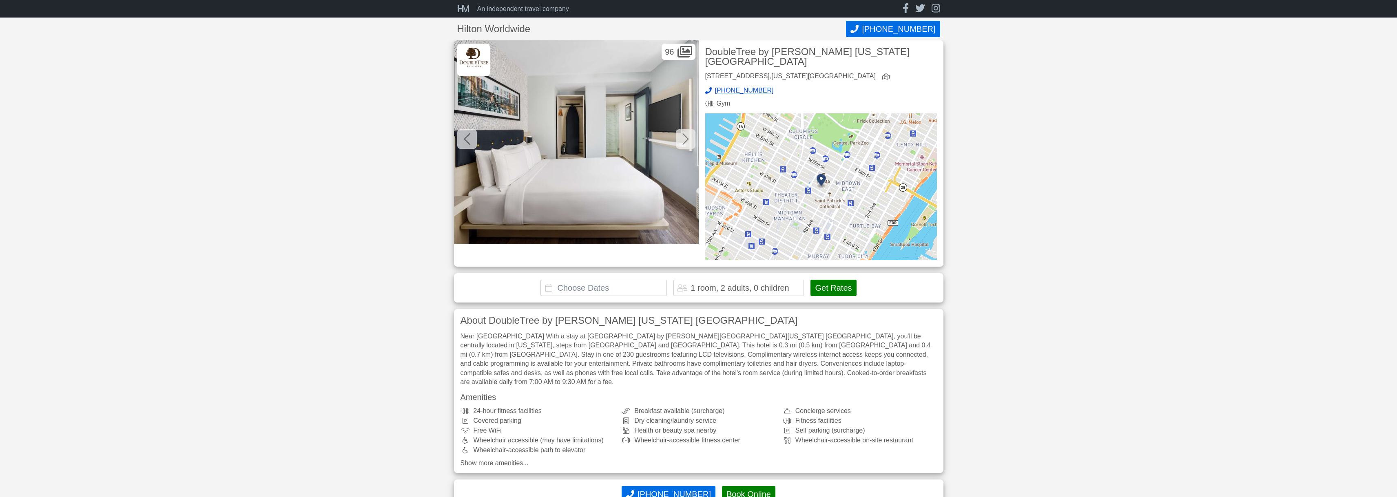
click at [687, 138] on icon at bounding box center [685, 138] width 6 height 11
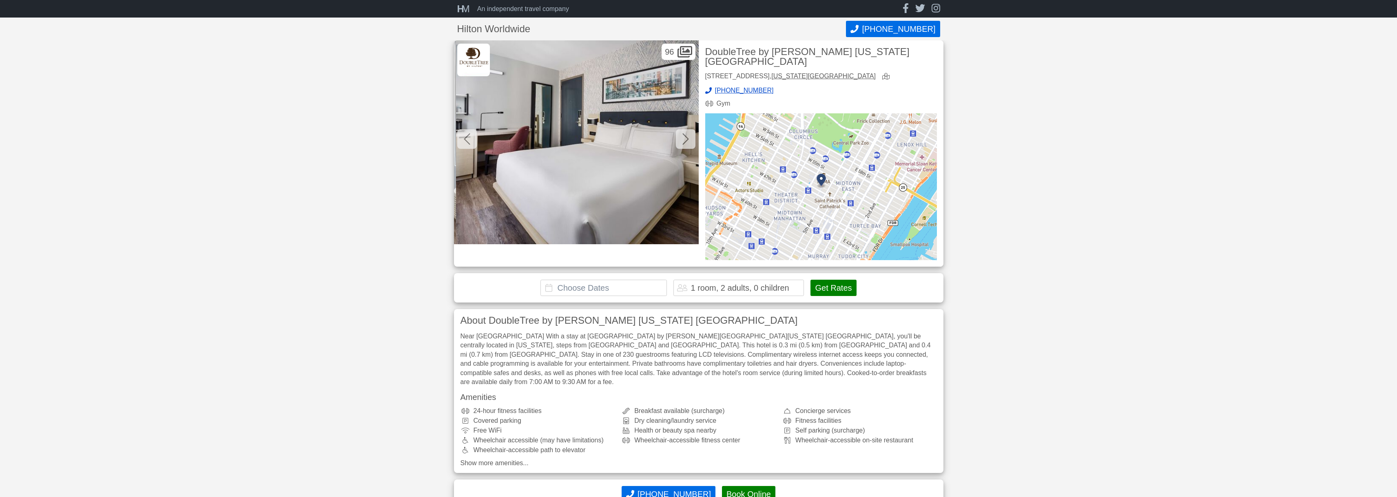
click at [687, 138] on icon at bounding box center [685, 138] width 6 height 11
click at [685, 138] on icon at bounding box center [685, 139] width 7 height 13
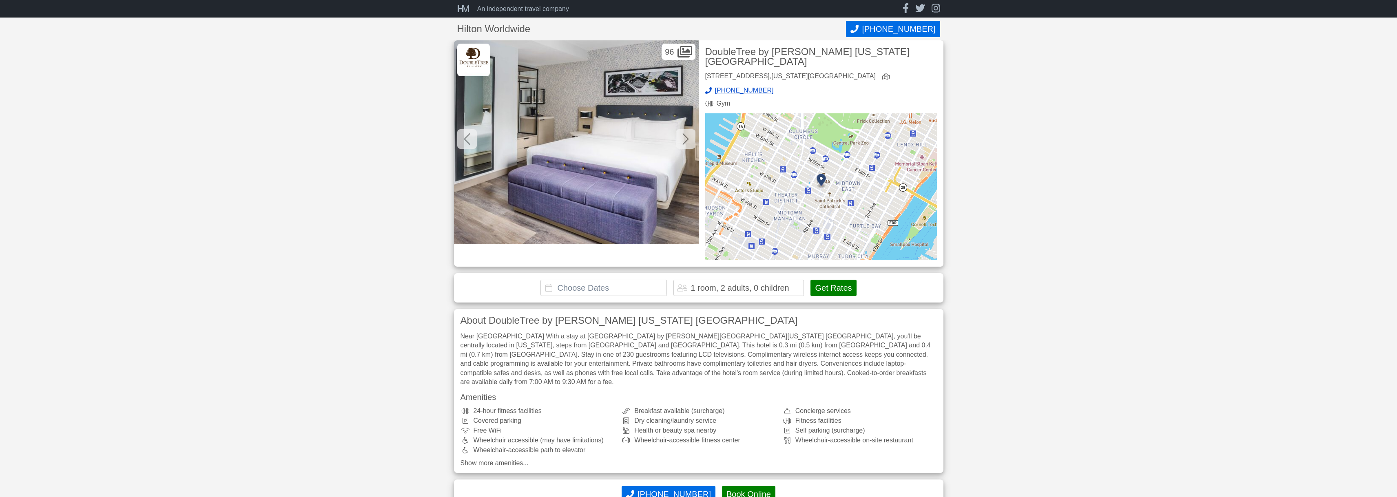
click at [685, 138] on icon at bounding box center [685, 139] width 7 height 13
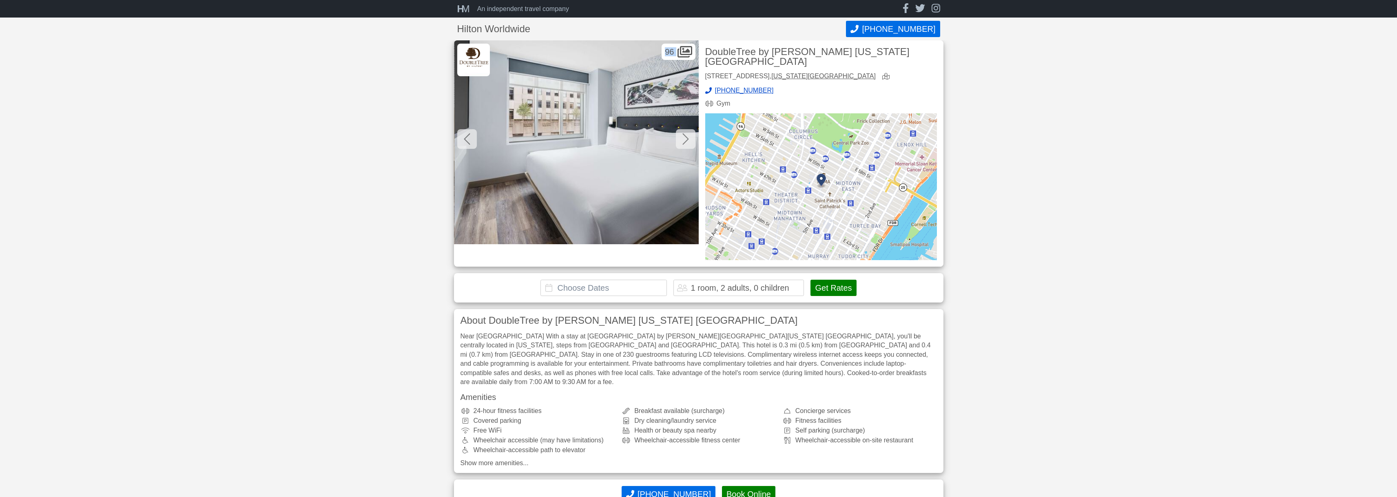
click at [685, 138] on icon at bounding box center [685, 139] width 7 height 13
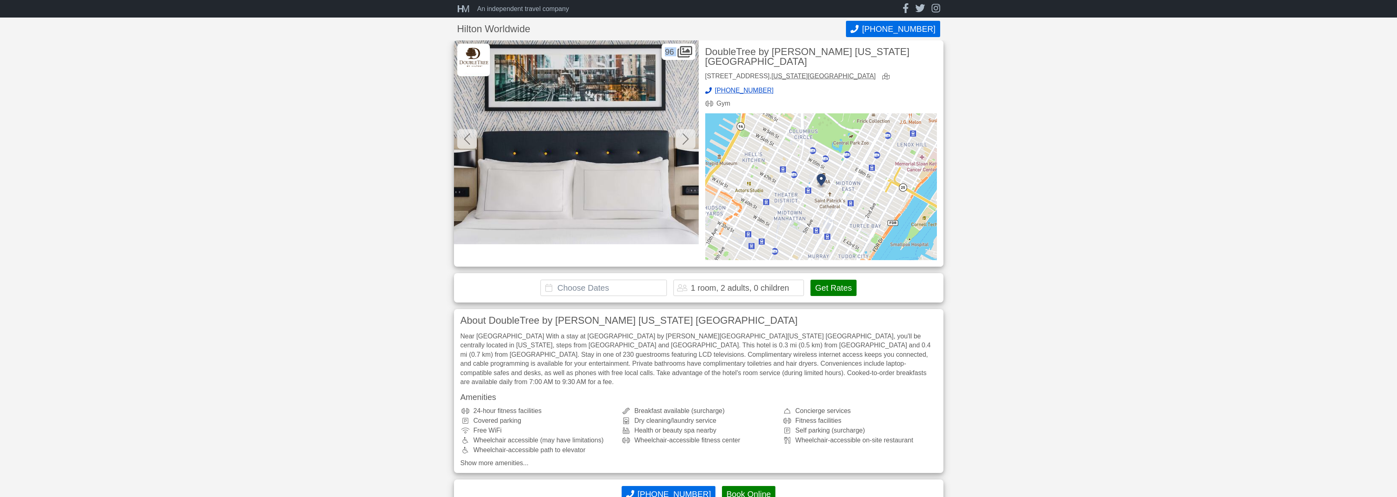
click at [685, 138] on icon at bounding box center [685, 139] width 7 height 13
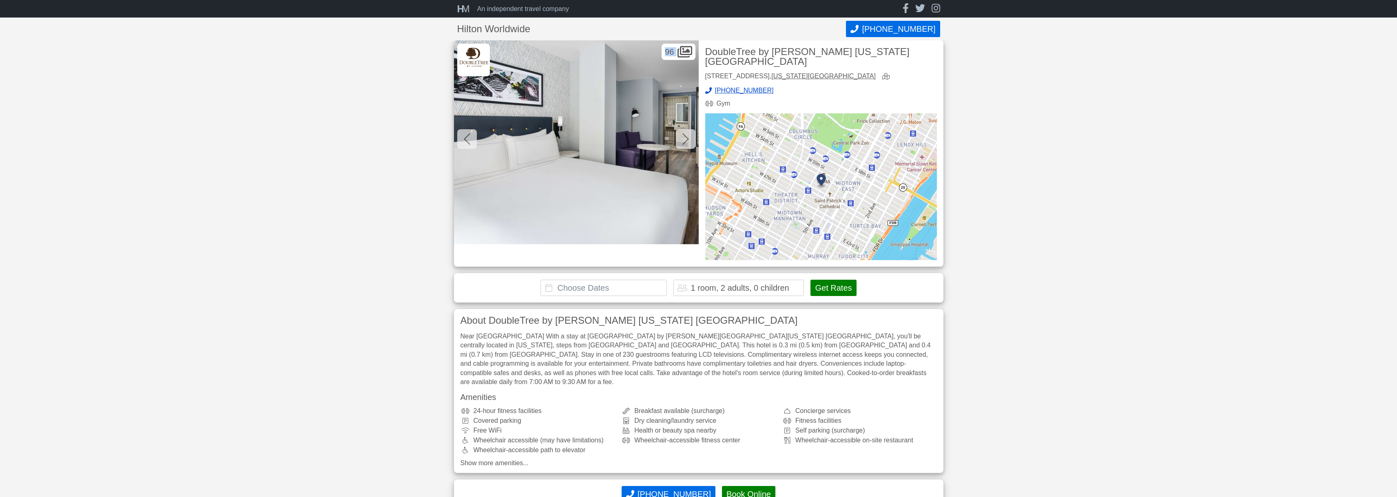
click at [685, 138] on icon at bounding box center [685, 139] width 7 height 13
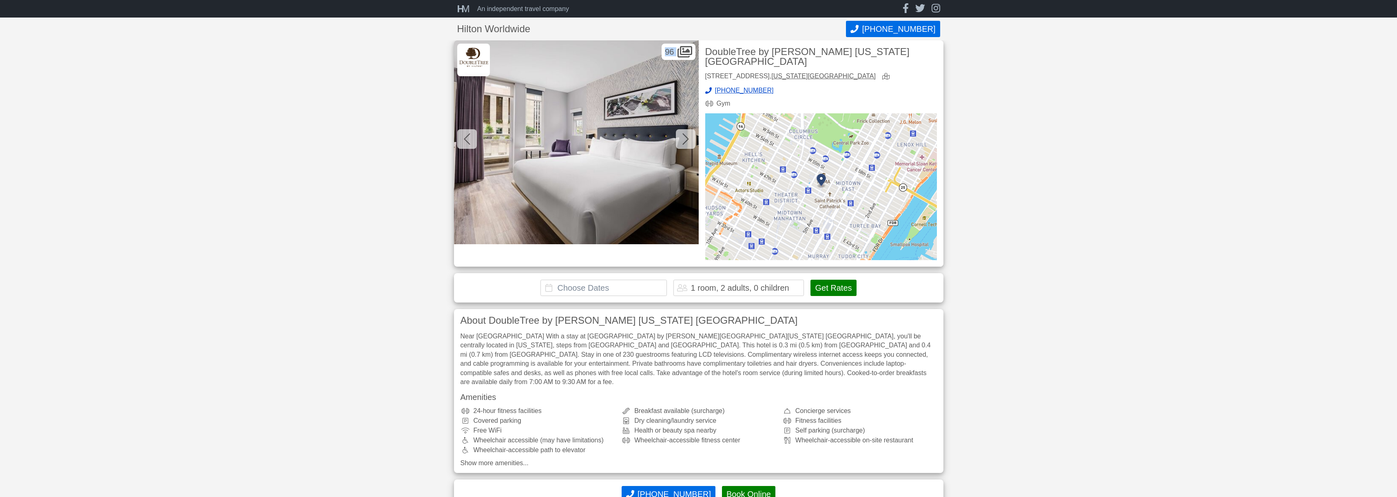
click at [685, 138] on icon at bounding box center [685, 139] width 7 height 13
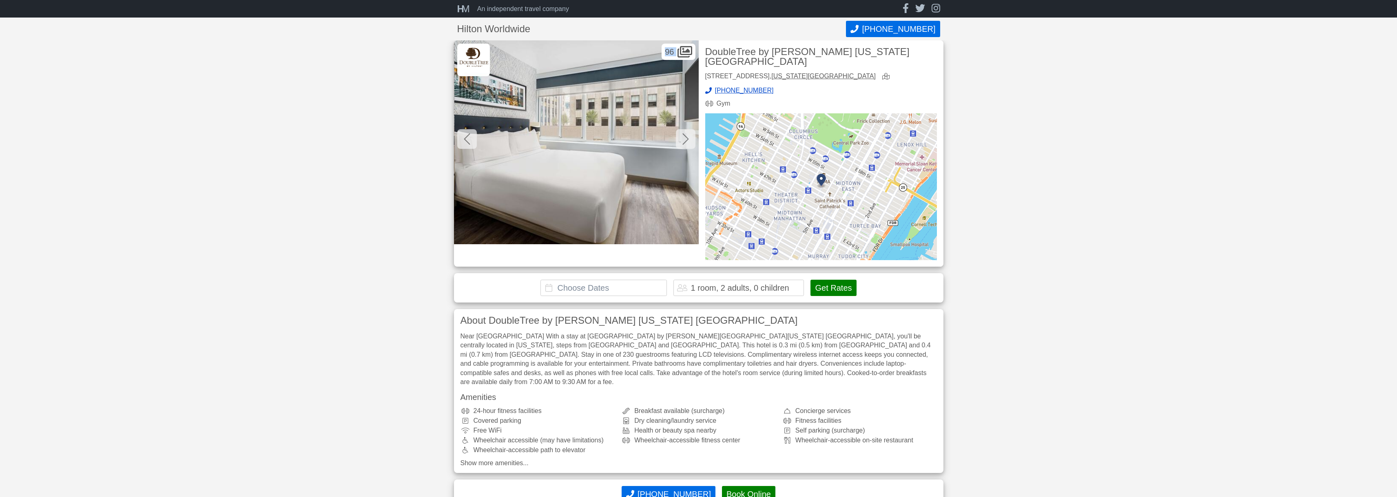
click at [685, 138] on icon at bounding box center [685, 139] width 7 height 13
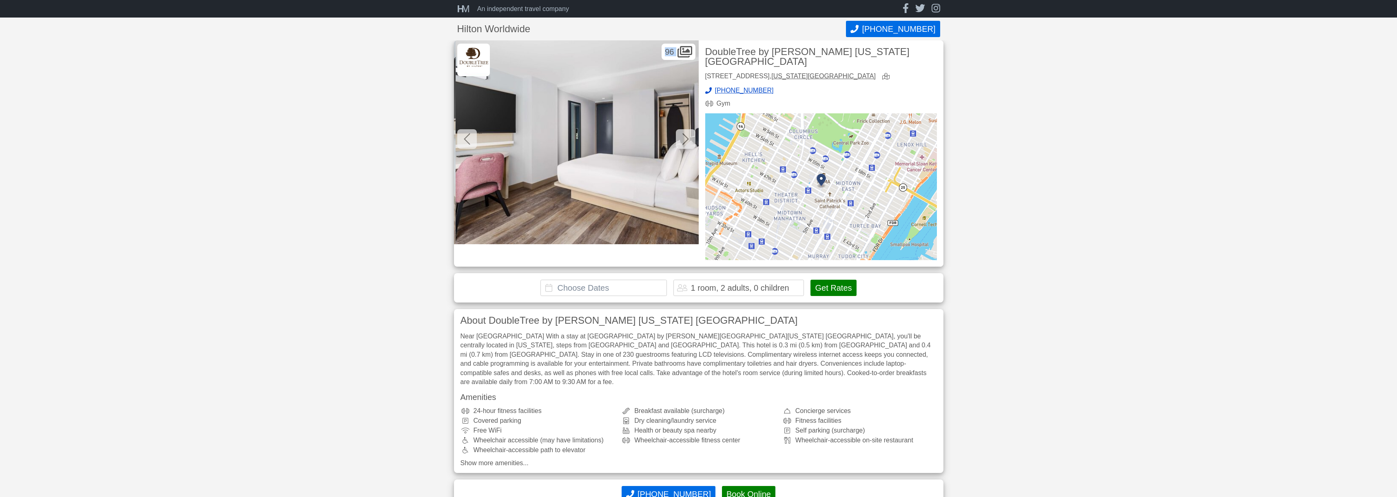
click at [685, 138] on icon at bounding box center [685, 139] width 7 height 13
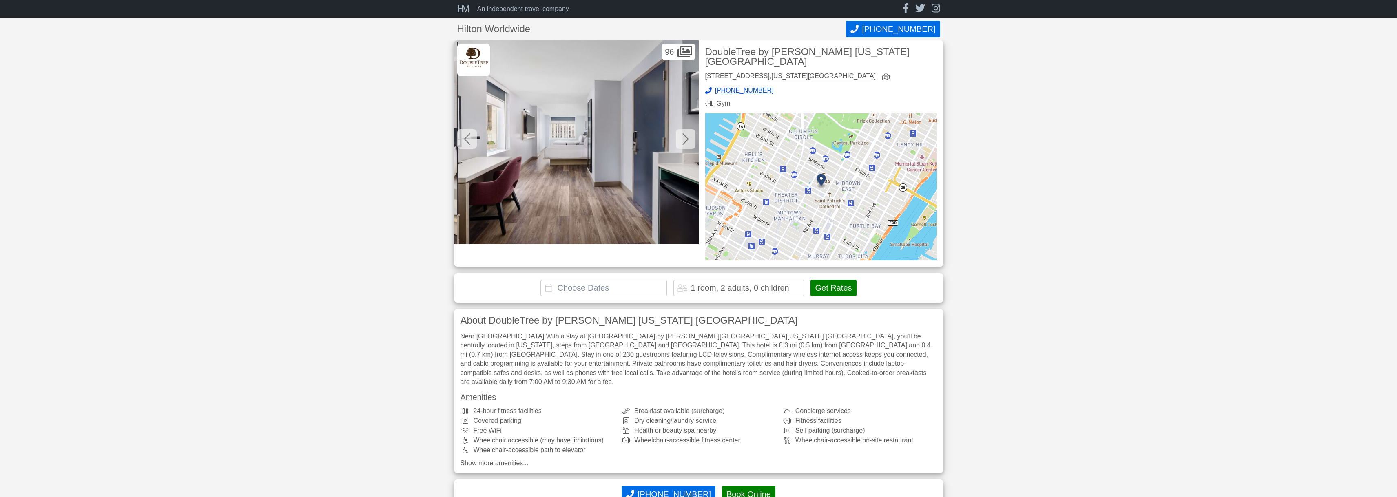
click at [685, 138] on icon at bounding box center [685, 139] width 7 height 13
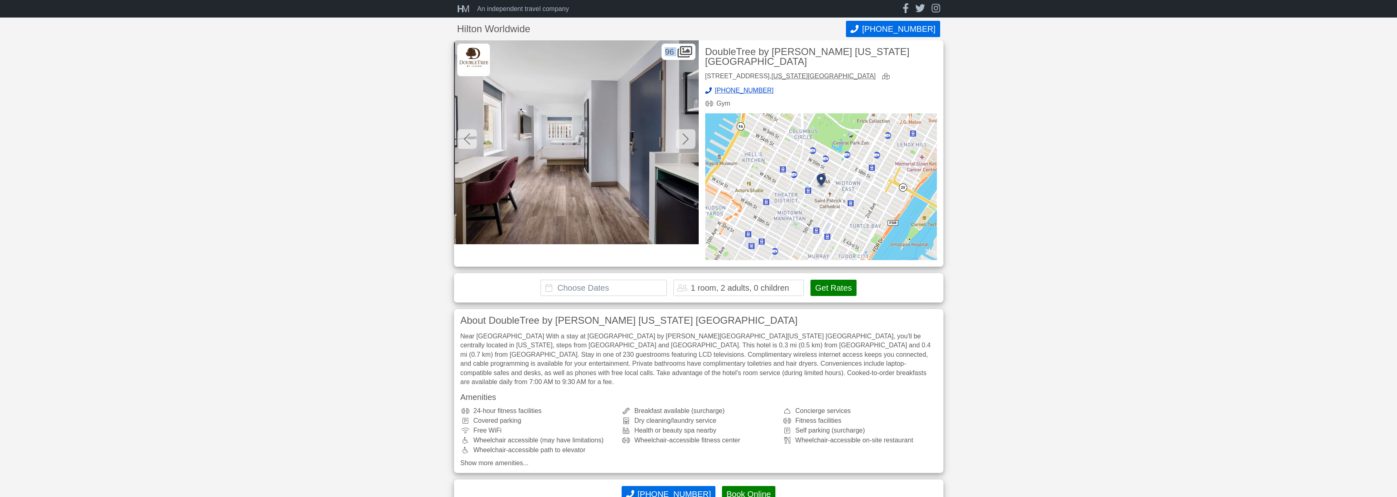
click at [685, 138] on icon at bounding box center [685, 139] width 7 height 13
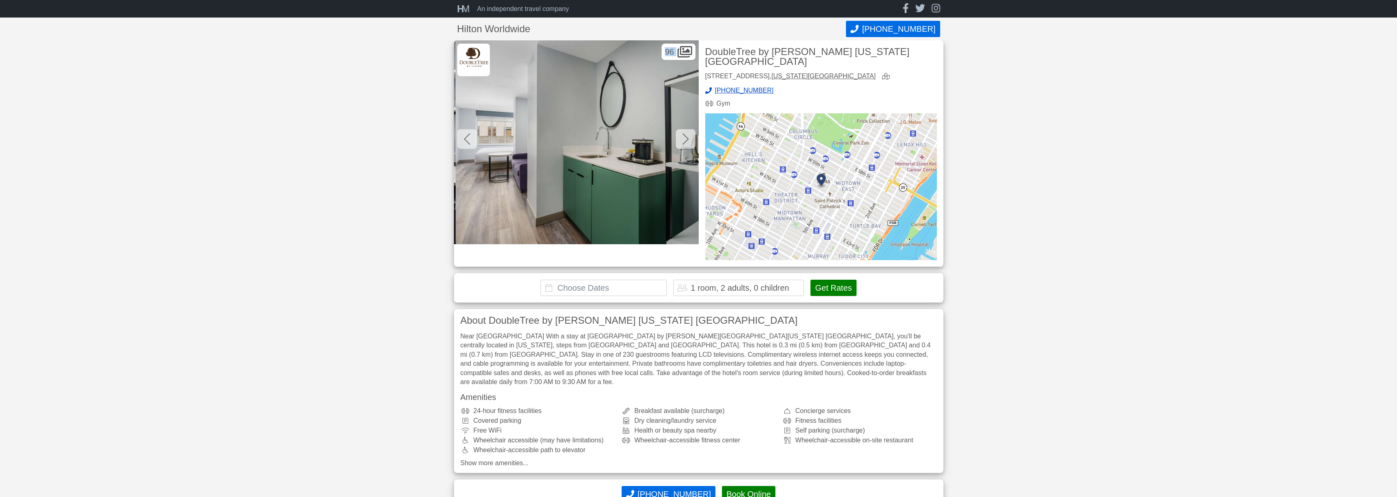
click at [685, 138] on icon at bounding box center [685, 139] width 7 height 13
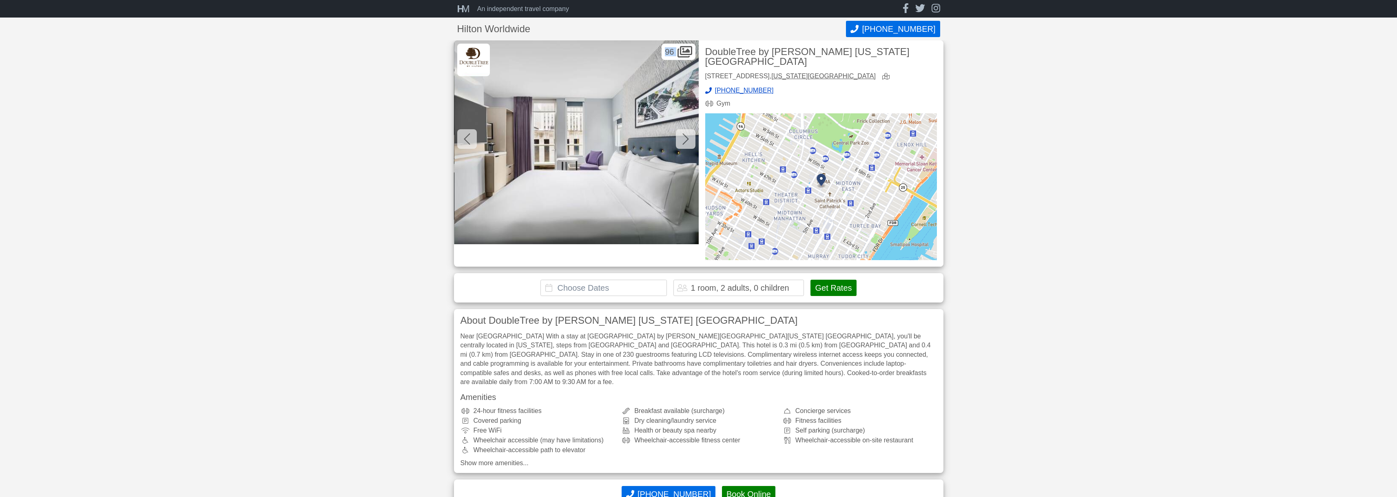
click at [685, 138] on icon at bounding box center [685, 139] width 7 height 13
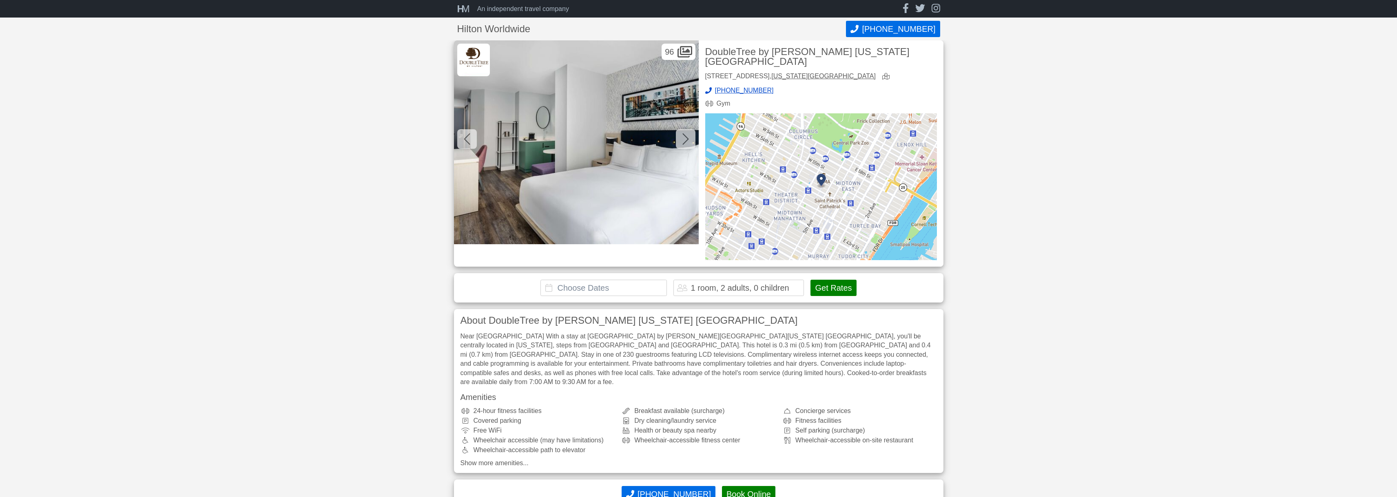
click at [685, 138] on icon at bounding box center [685, 139] width 7 height 13
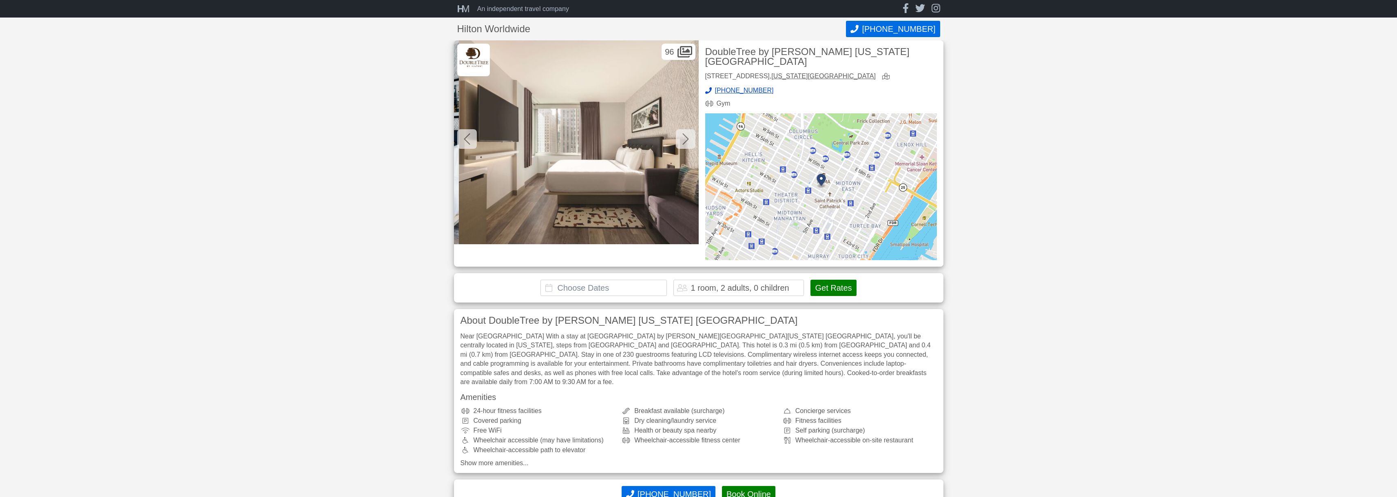
scroll to position [0, 13457]
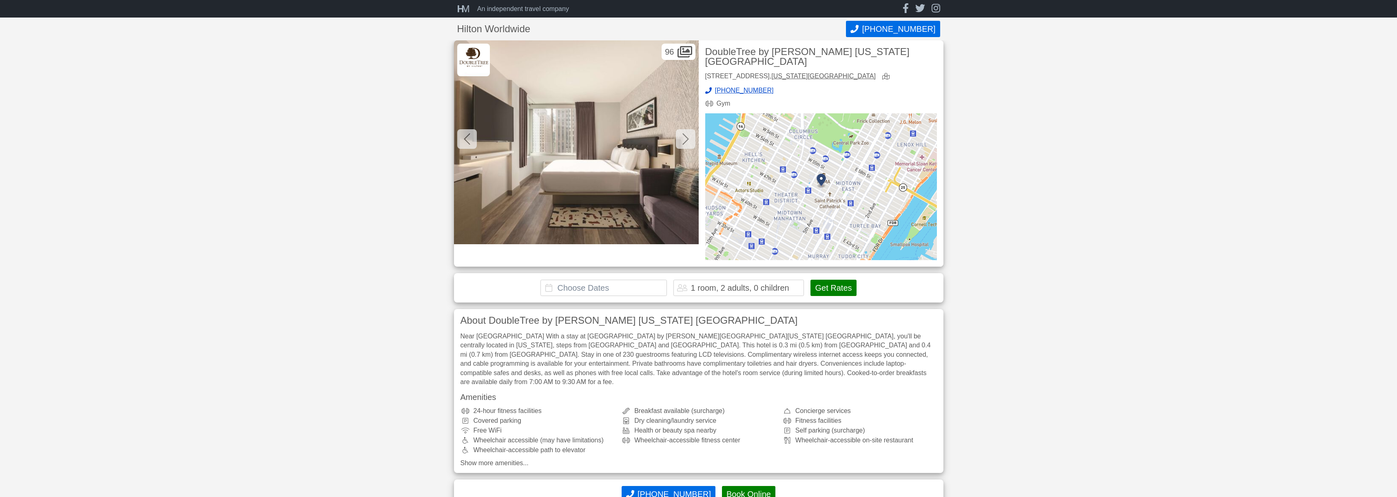
click at [685, 138] on icon at bounding box center [685, 139] width 7 height 13
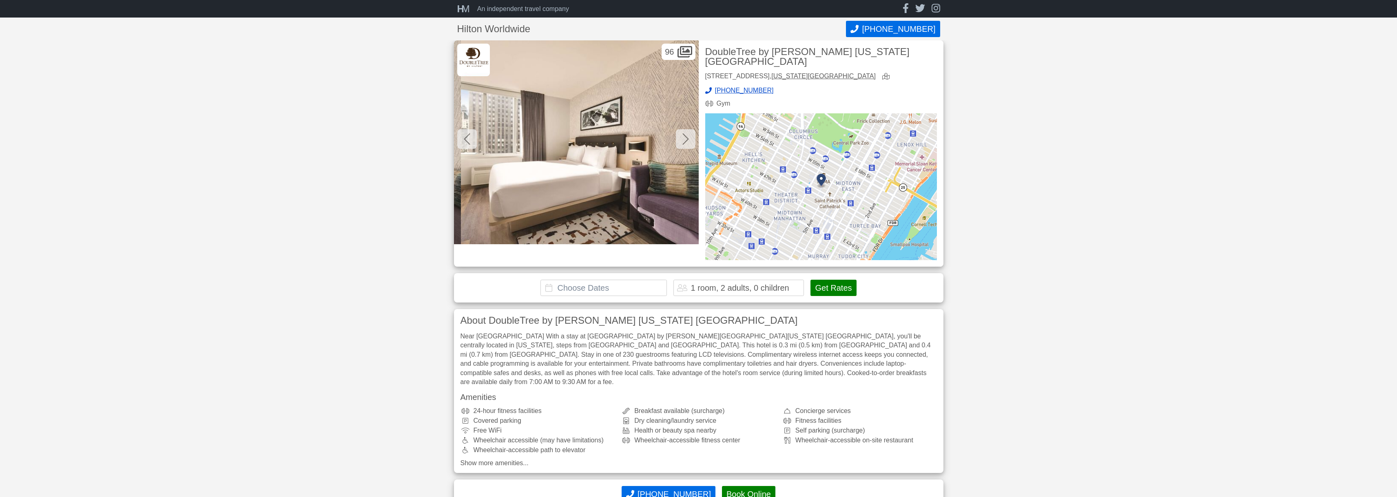
click at [685, 138] on icon at bounding box center [685, 139] width 7 height 13
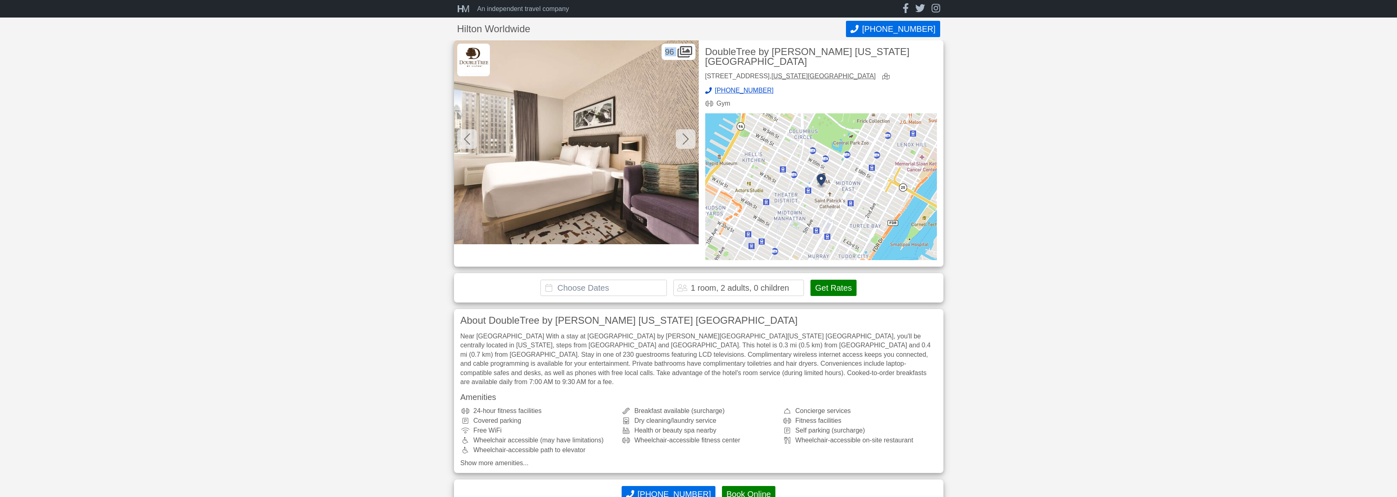
click at [685, 138] on icon at bounding box center [685, 139] width 7 height 13
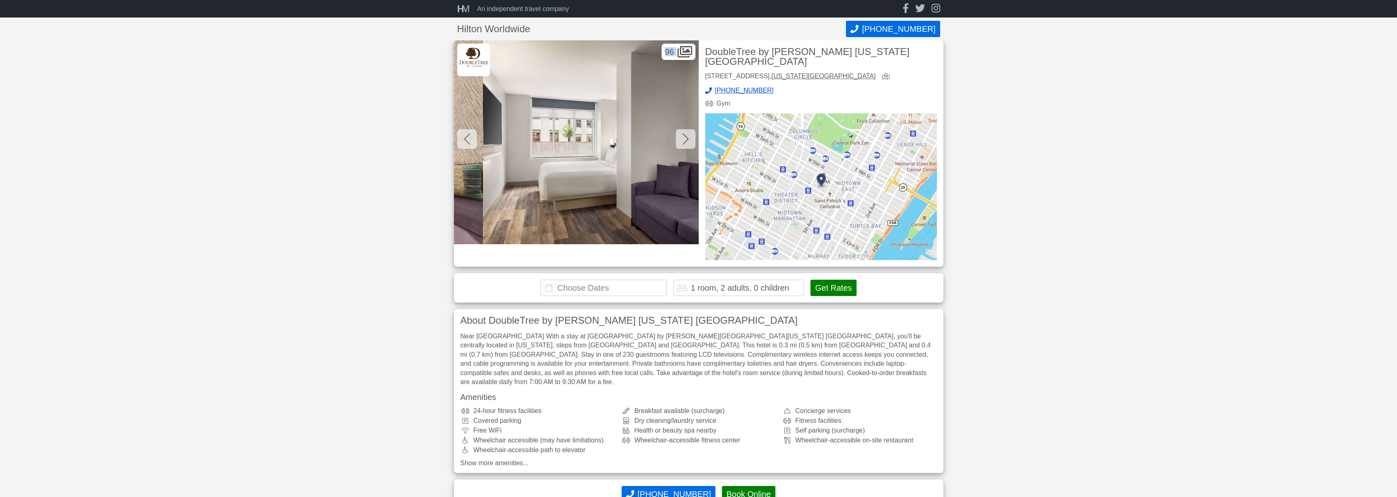
click at [685, 138] on icon at bounding box center [685, 139] width 7 height 13
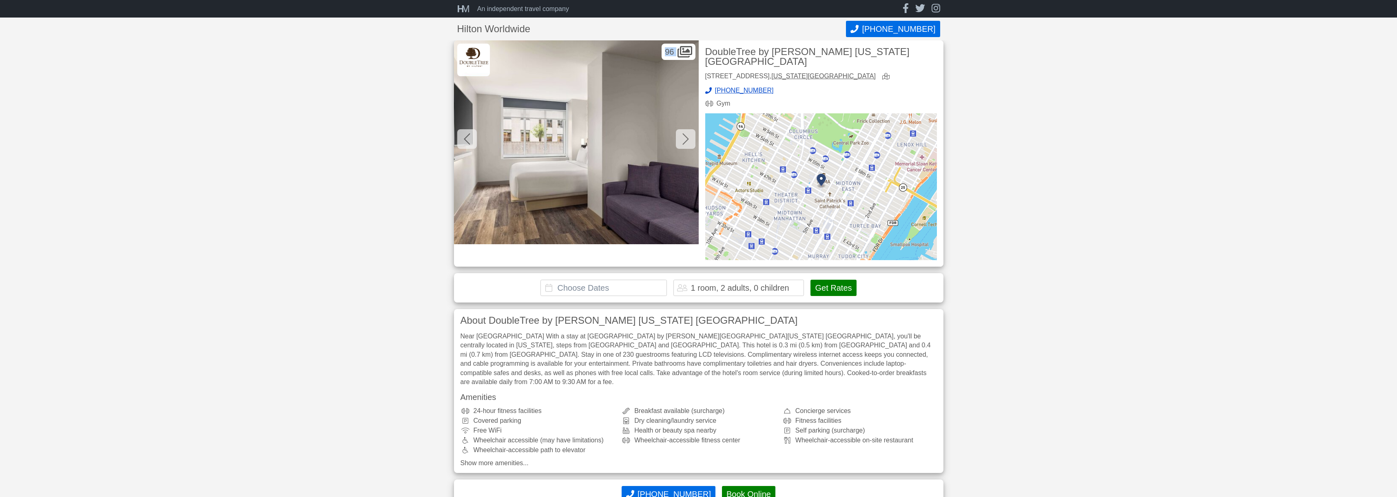
click at [685, 138] on icon at bounding box center [685, 139] width 7 height 13
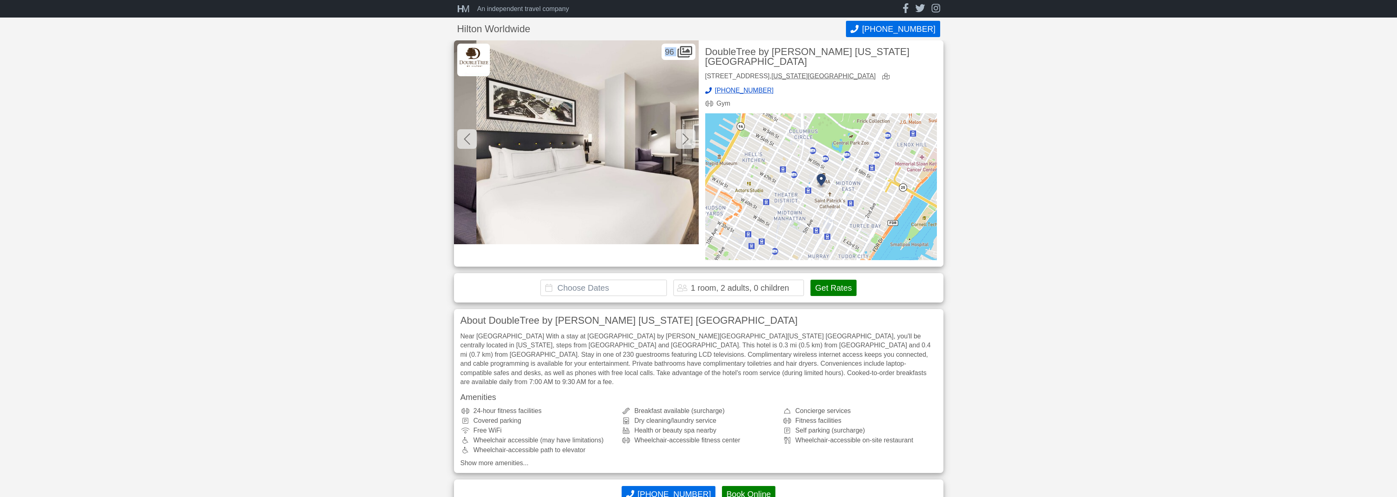
click at [685, 138] on icon at bounding box center [685, 139] width 7 height 13
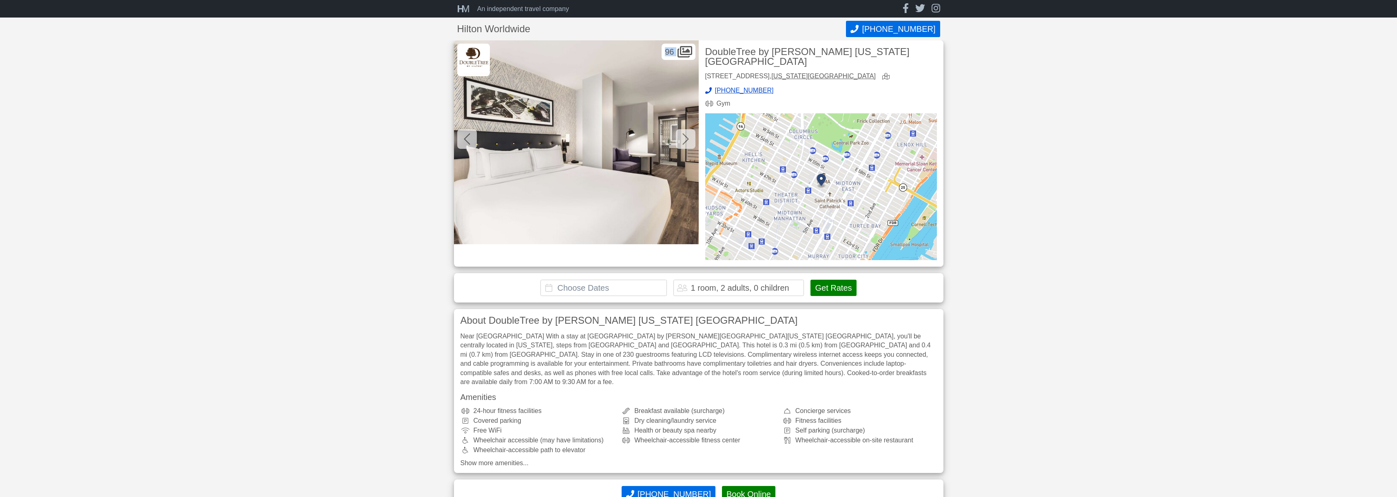
click at [685, 138] on icon at bounding box center [685, 139] width 7 height 13
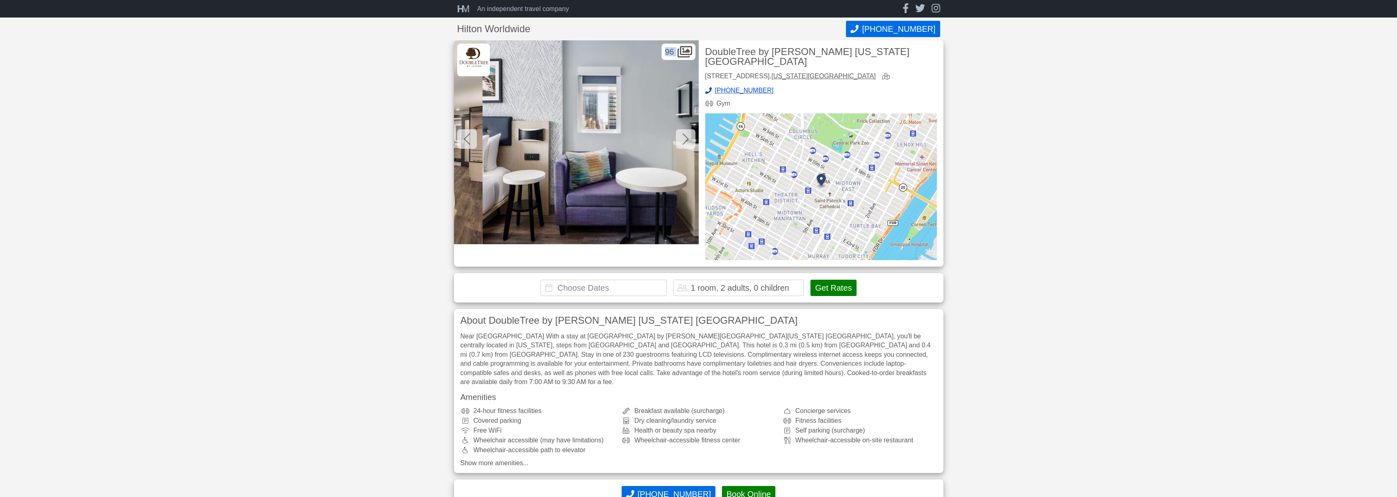
click at [685, 138] on icon at bounding box center [685, 139] width 7 height 13
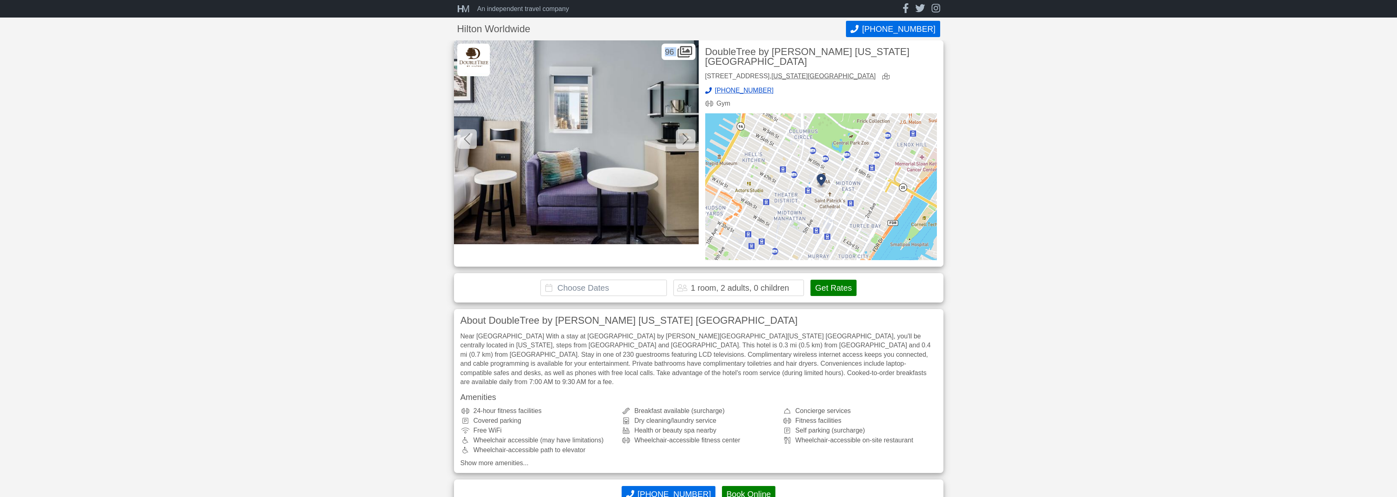
click at [685, 138] on icon at bounding box center [685, 139] width 7 height 13
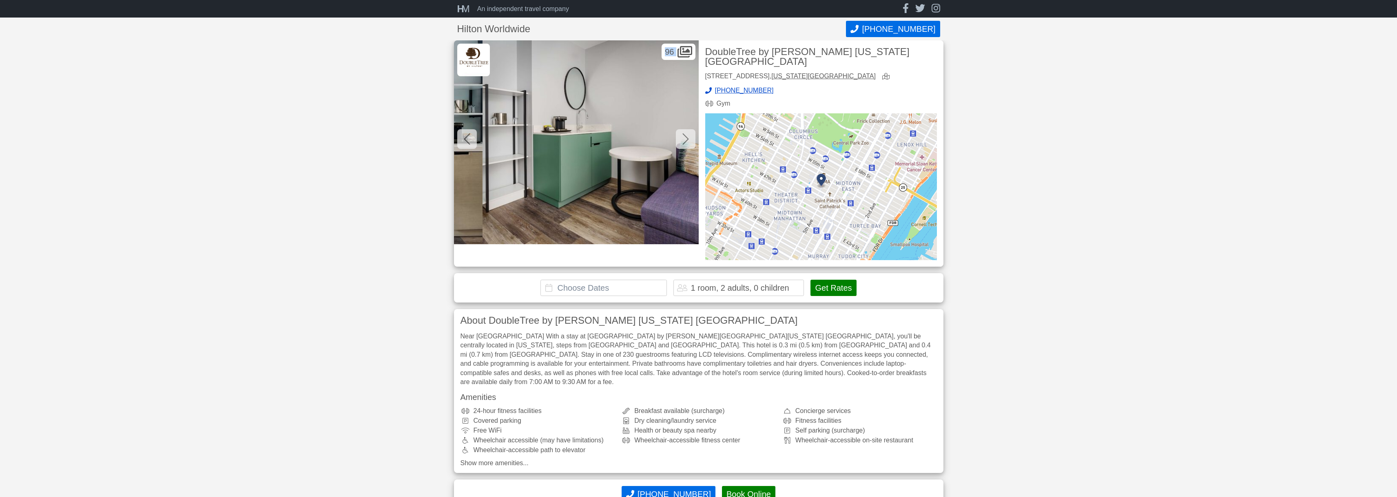
click at [685, 138] on icon at bounding box center [685, 139] width 7 height 13
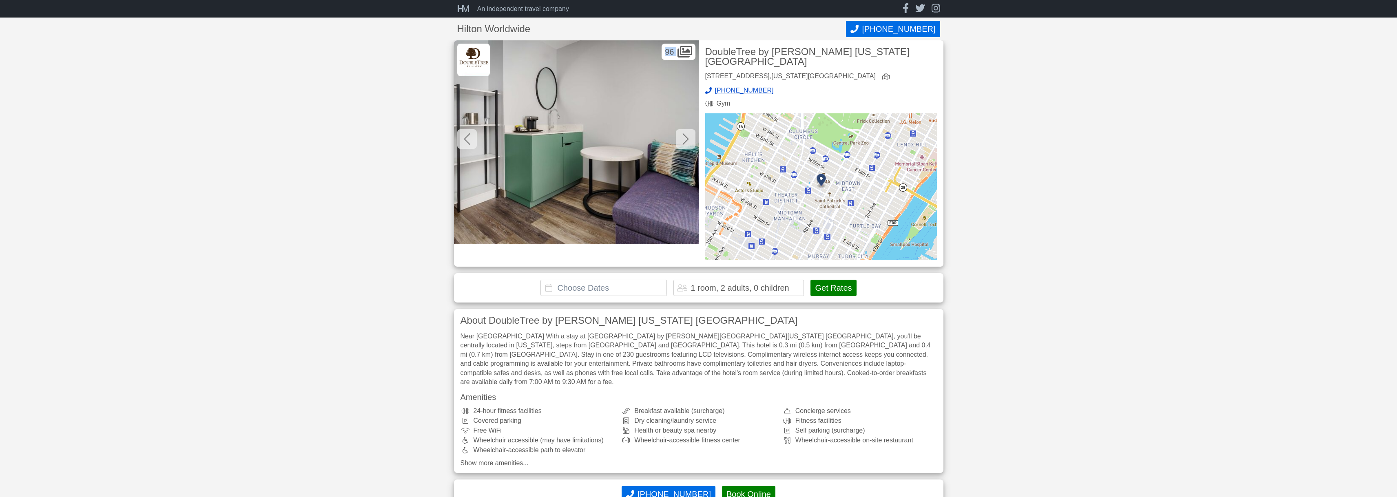
click at [685, 138] on icon at bounding box center [685, 139] width 7 height 13
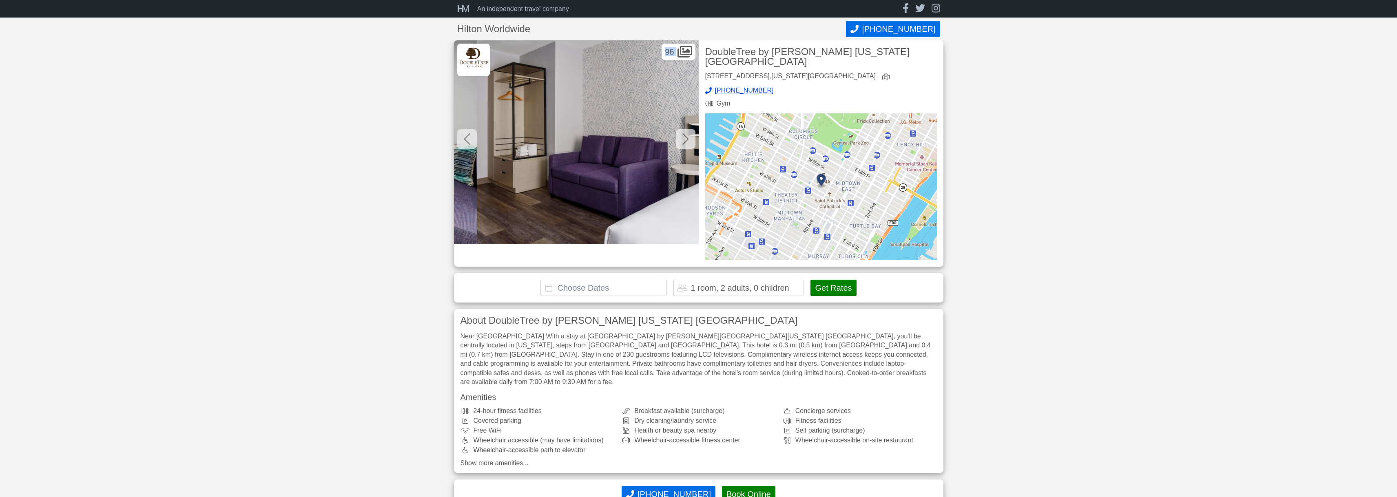
click at [685, 140] on icon at bounding box center [685, 139] width 7 height 13
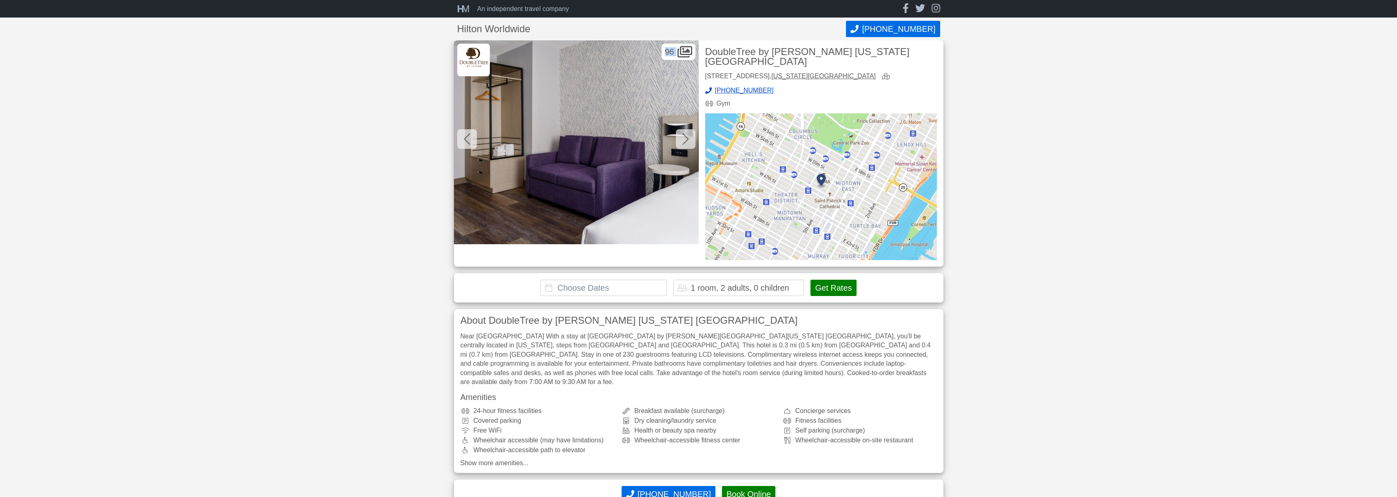
click at [685, 140] on icon at bounding box center [685, 139] width 7 height 13
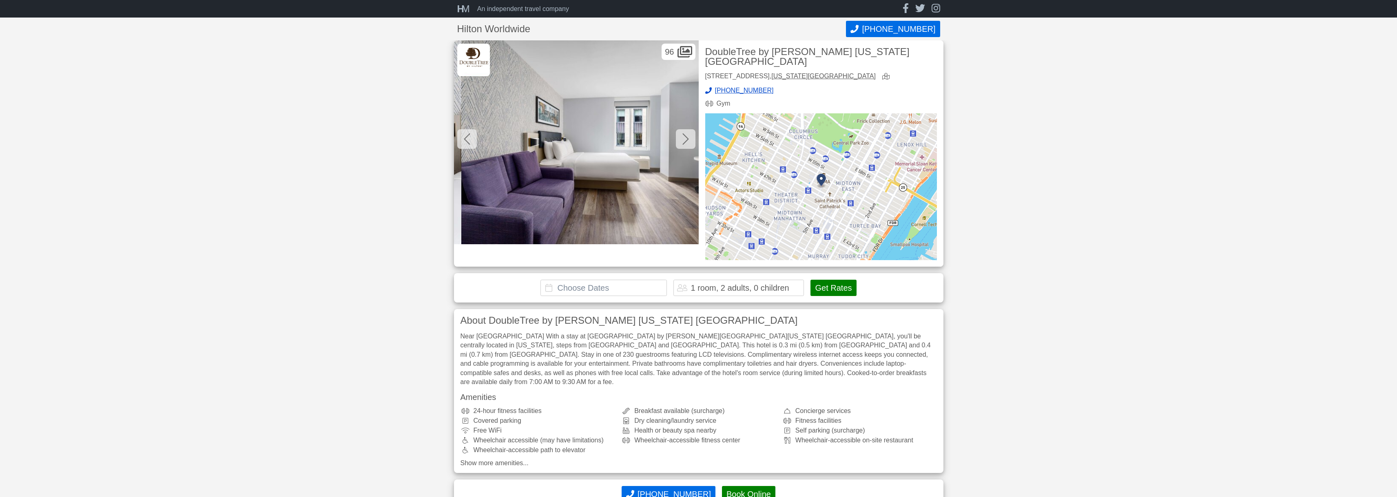
click at [685, 140] on icon at bounding box center [685, 139] width 7 height 13
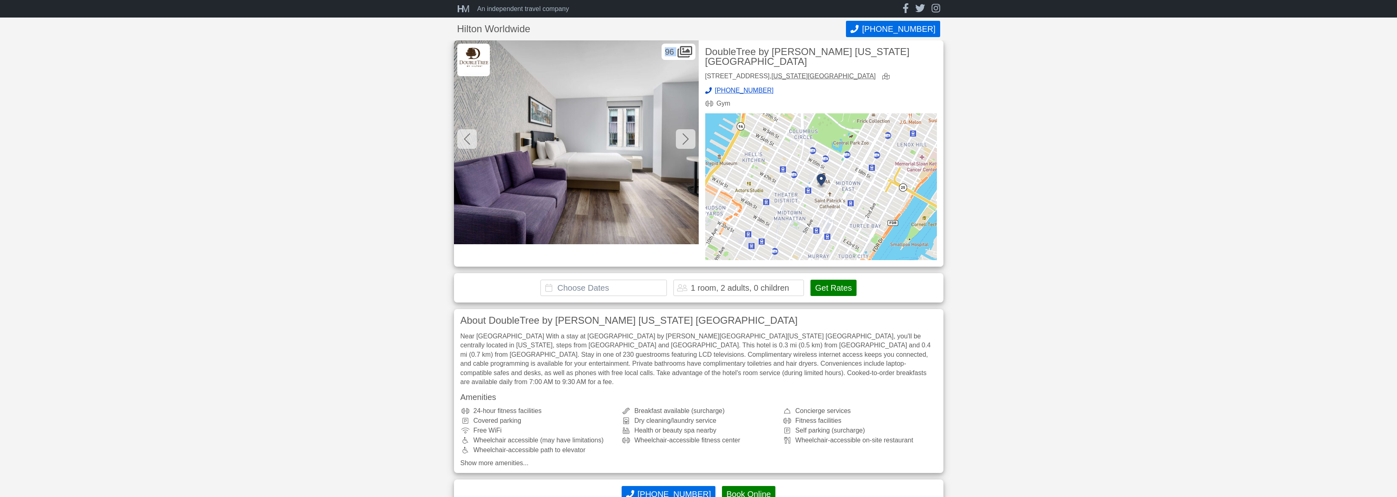
click at [685, 140] on icon at bounding box center [685, 139] width 7 height 13
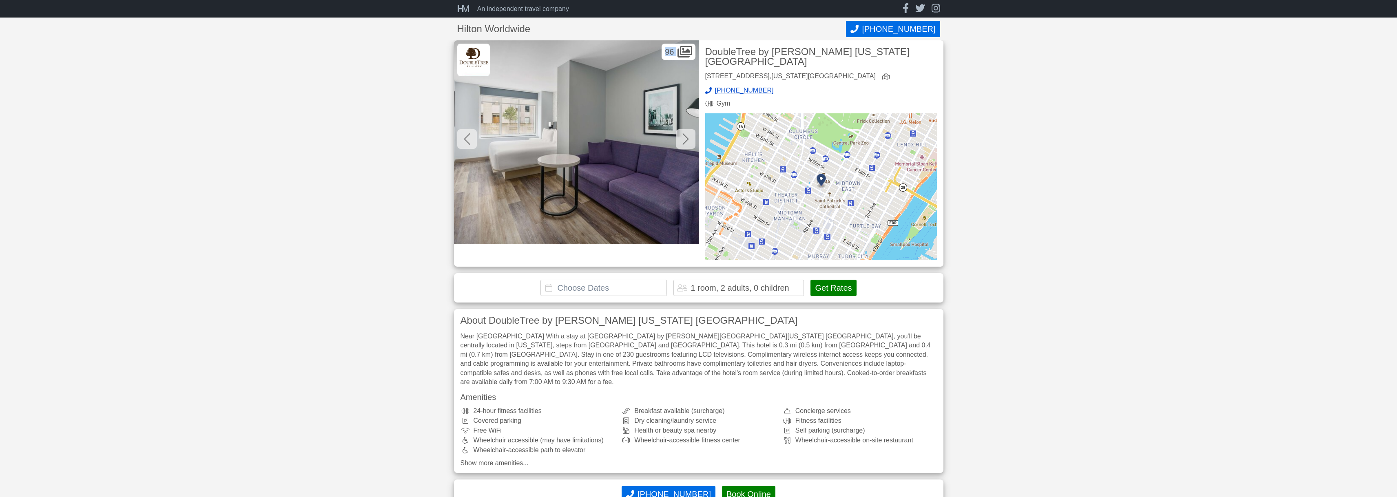
click at [685, 140] on icon at bounding box center [685, 139] width 7 height 13
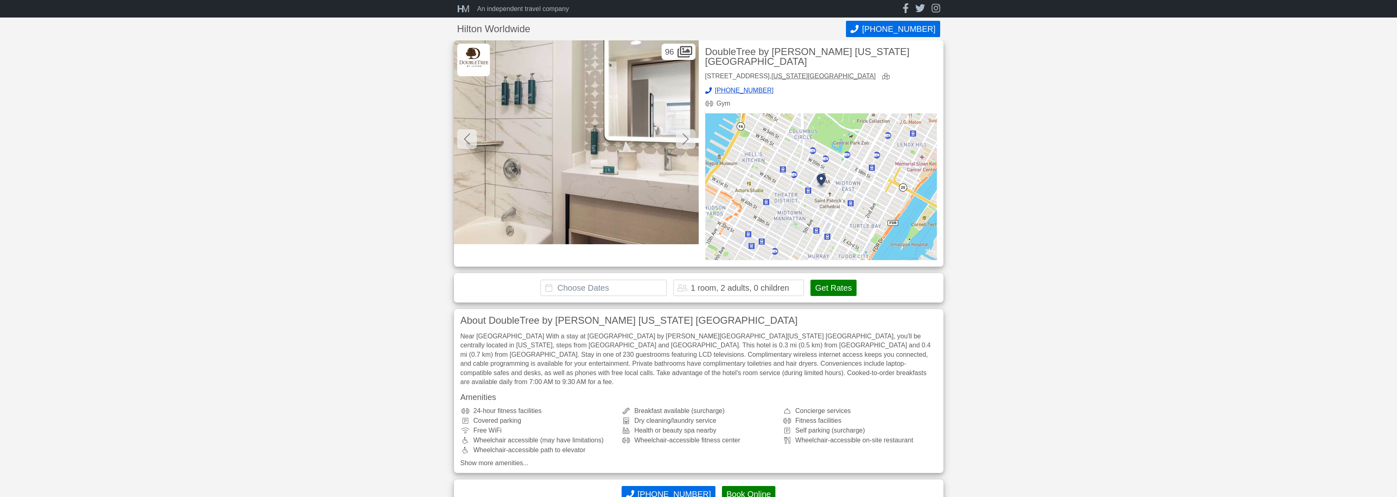
click at [685, 140] on icon at bounding box center [685, 139] width 7 height 13
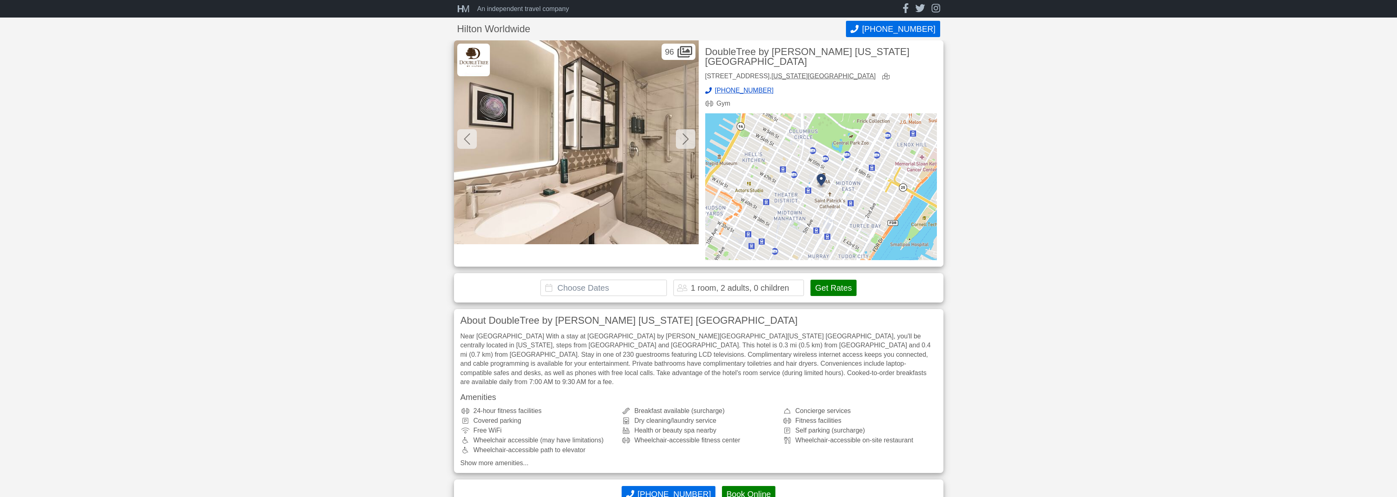
click at [685, 140] on icon at bounding box center [685, 139] width 7 height 13
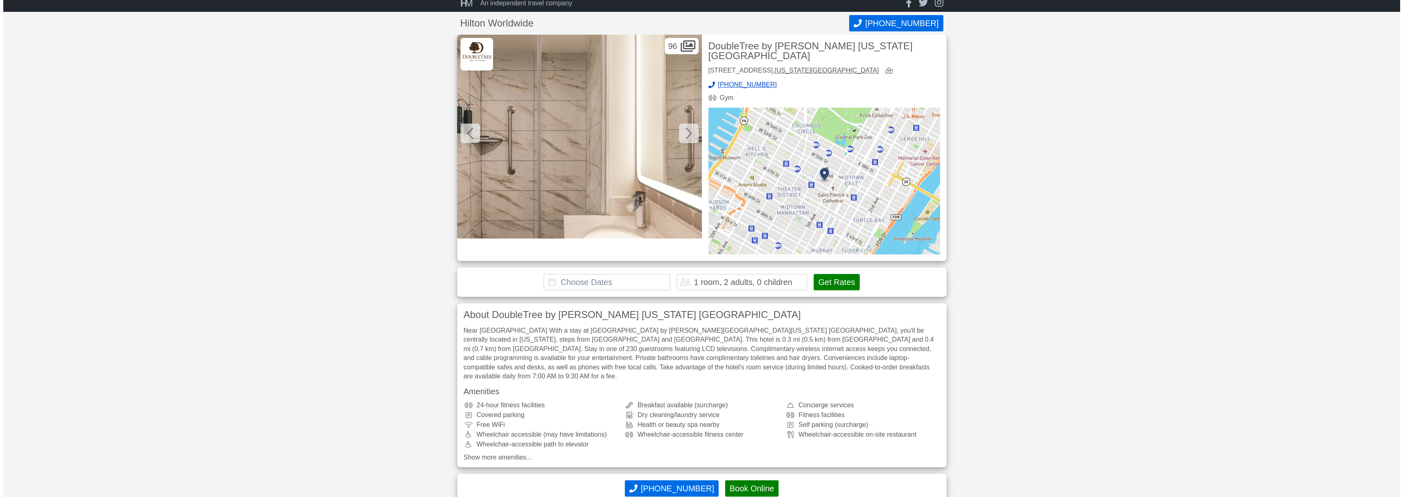
scroll to position [0, 0]
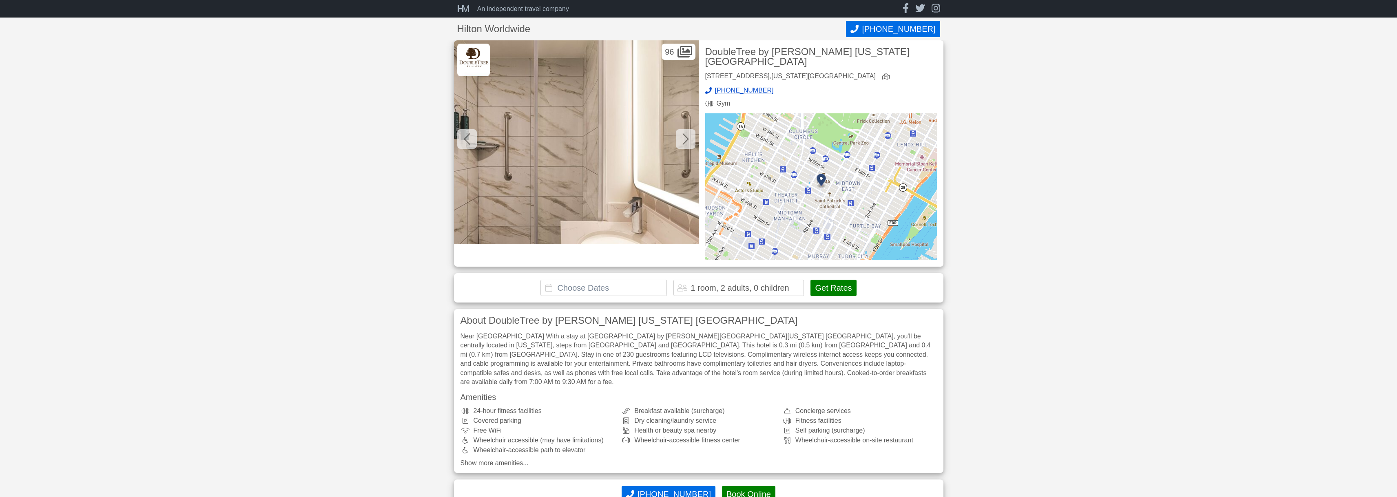
click at [849, 151] on img at bounding box center [821, 186] width 232 height 147
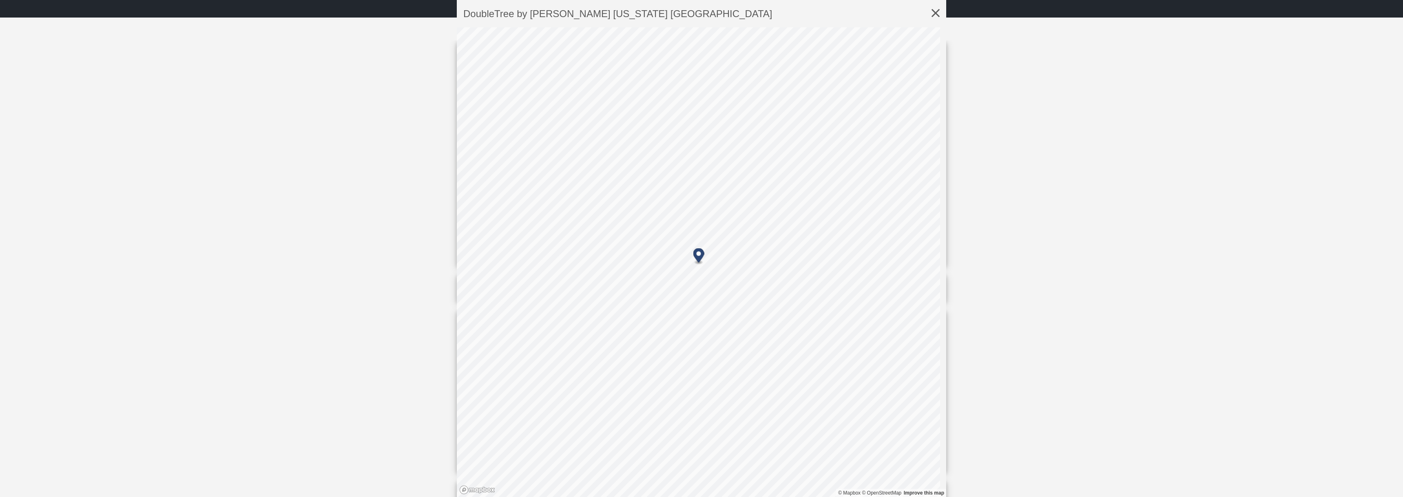
drag, startPoint x: 1269, startPoint y: 60, endPoint x: 1277, endPoint y: 53, distance: 11.5
